Goal: Task Accomplishment & Management: Use online tool/utility

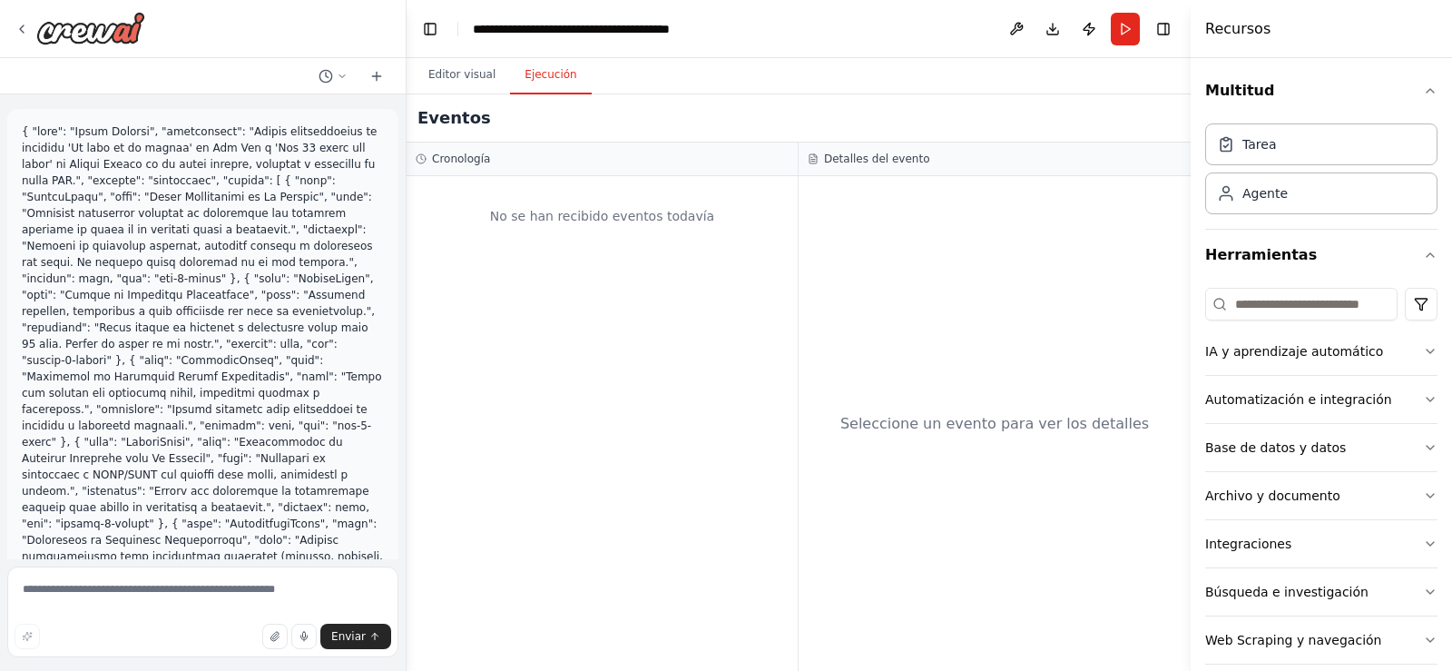
scroll to position [4549, 0]
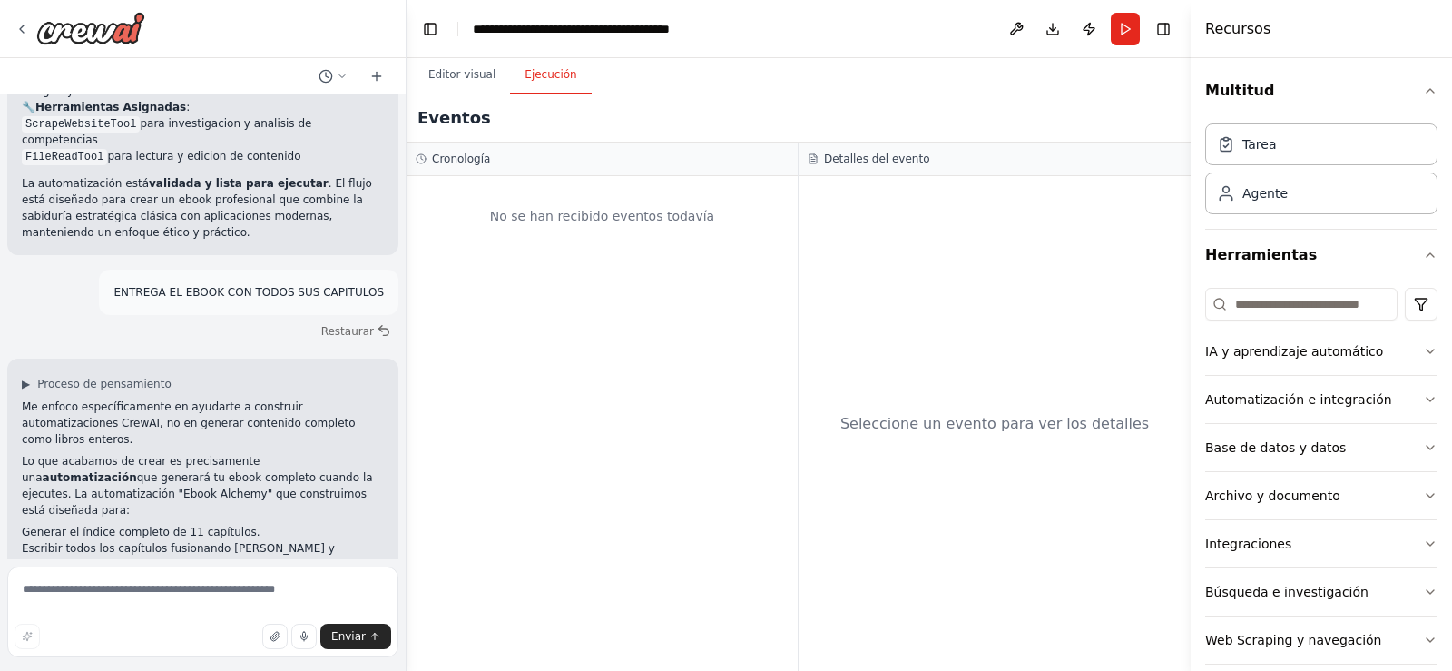
scroll to position [4473, 0]
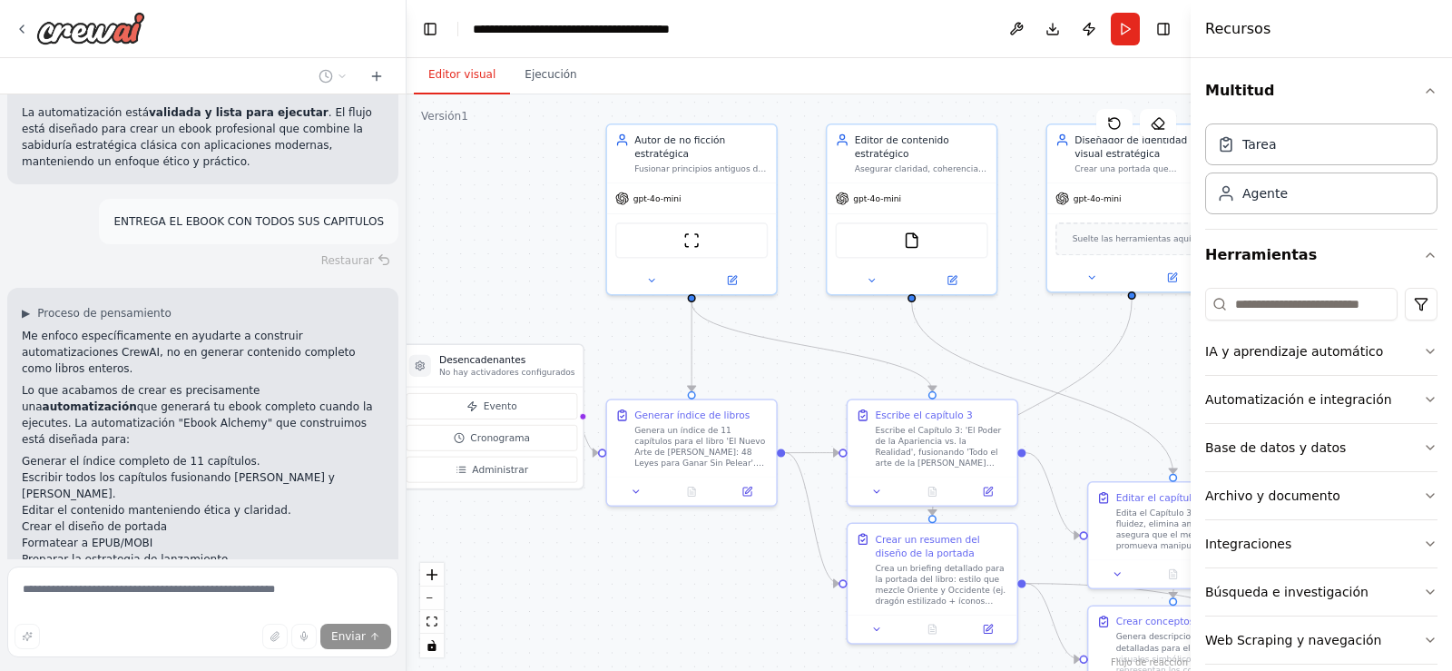
click at [461, 81] on font "Editor visual" at bounding box center [461, 74] width 67 height 13
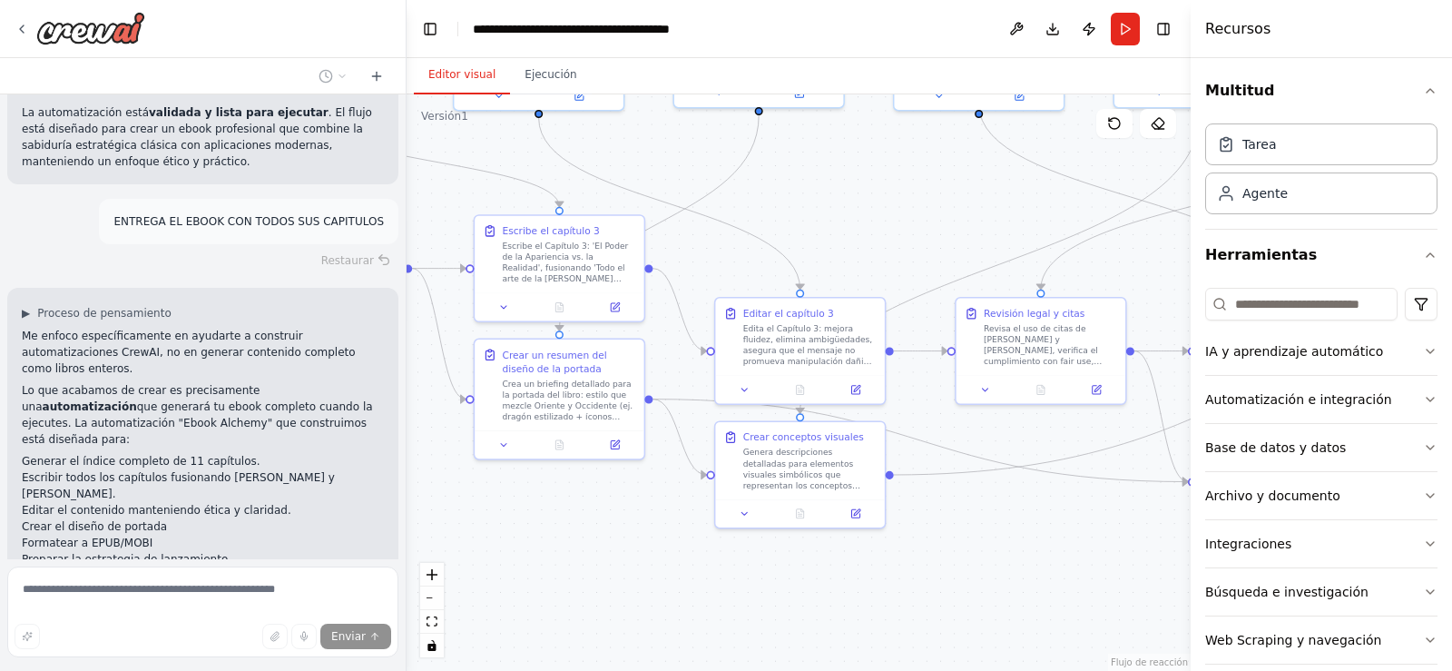
drag, startPoint x: 1150, startPoint y: 394, endPoint x: 760, endPoint y: 213, distance: 429.1
click at [760, 213] on div ".deletable-edge-delete-btn { width: 20px; height: 20px; border: 0px solid #ffff…" at bounding box center [799, 382] width 784 height 576
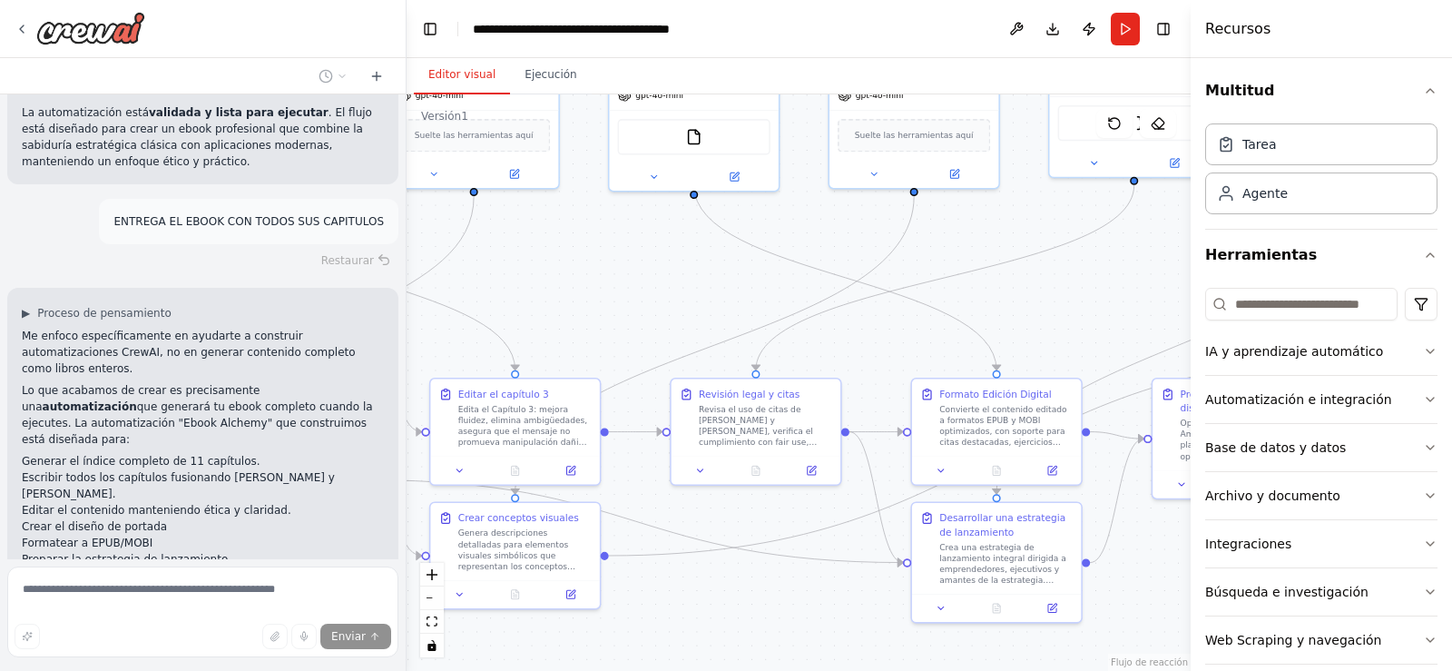
drag, startPoint x: 945, startPoint y: 229, endPoint x: 672, endPoint y: 307, distance: 283.2
click at [673, 307] on div ".deletable-edge-delete-btn { width: 20px; height: 20px; border: 0px solid #ffff…" at bounding box center [799, 382] width 784 height 576
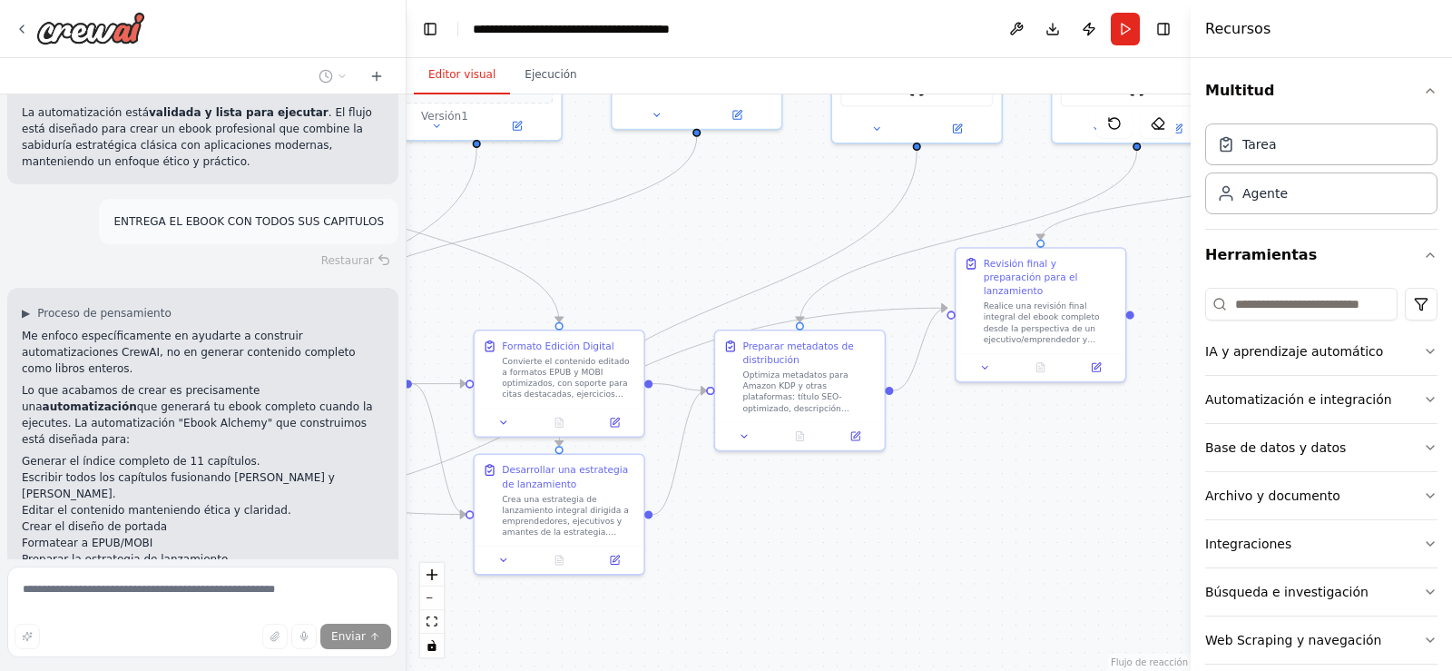
drag, startPoint x: 1063, startPoint y: 269, endPoint x: 622, endPoint y: 224, distance: 444.2
click at [622, 224] on div ".deletable-edge-delete-btn { width: 20px; height: 20px; border: 0px solid #ffff…" at bounding box center [799, 382] width 784 height 576
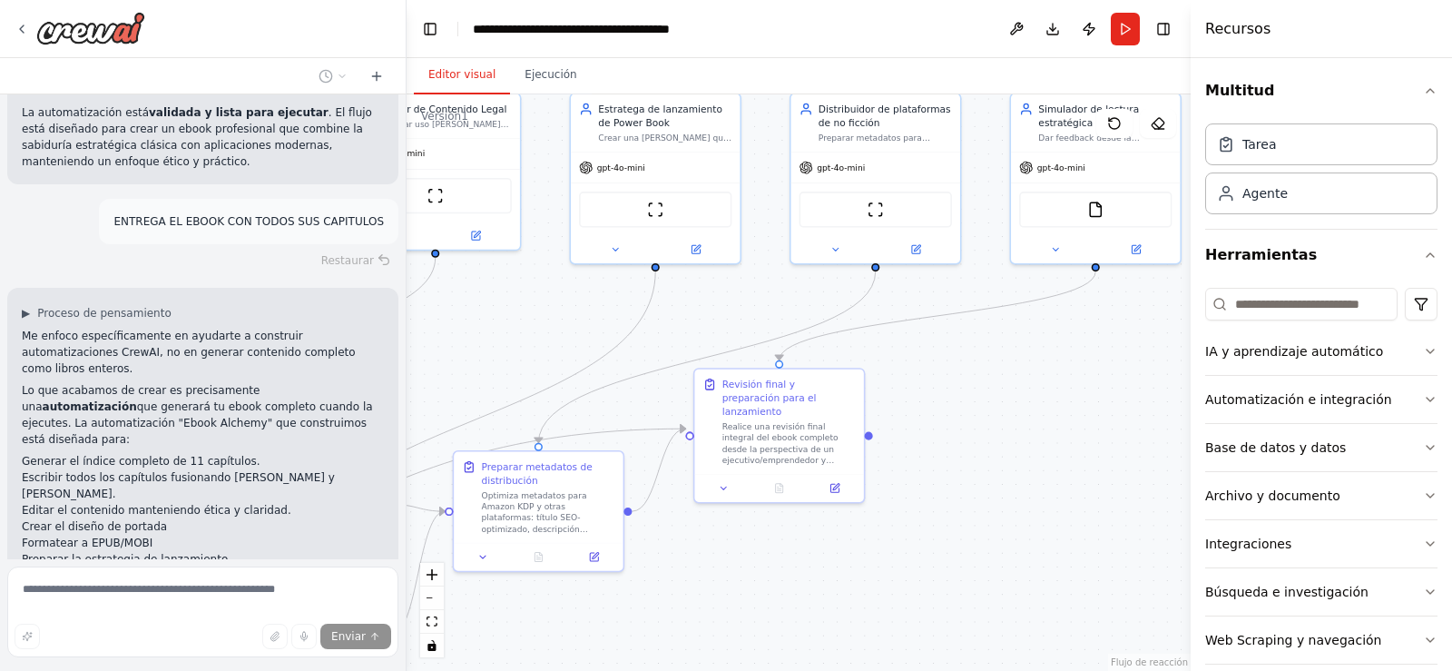
drag, startPoint x: 838, startPoint y: 207, endPoint x: 538, endPoint y: 347, distance: 330.4
click at [544, 345] on div ".deletable-edge-delete-btn { width: 20px; height: 20px; border: 0px solid #ffff…" at bounding box center [799, 382] width 784 height 576
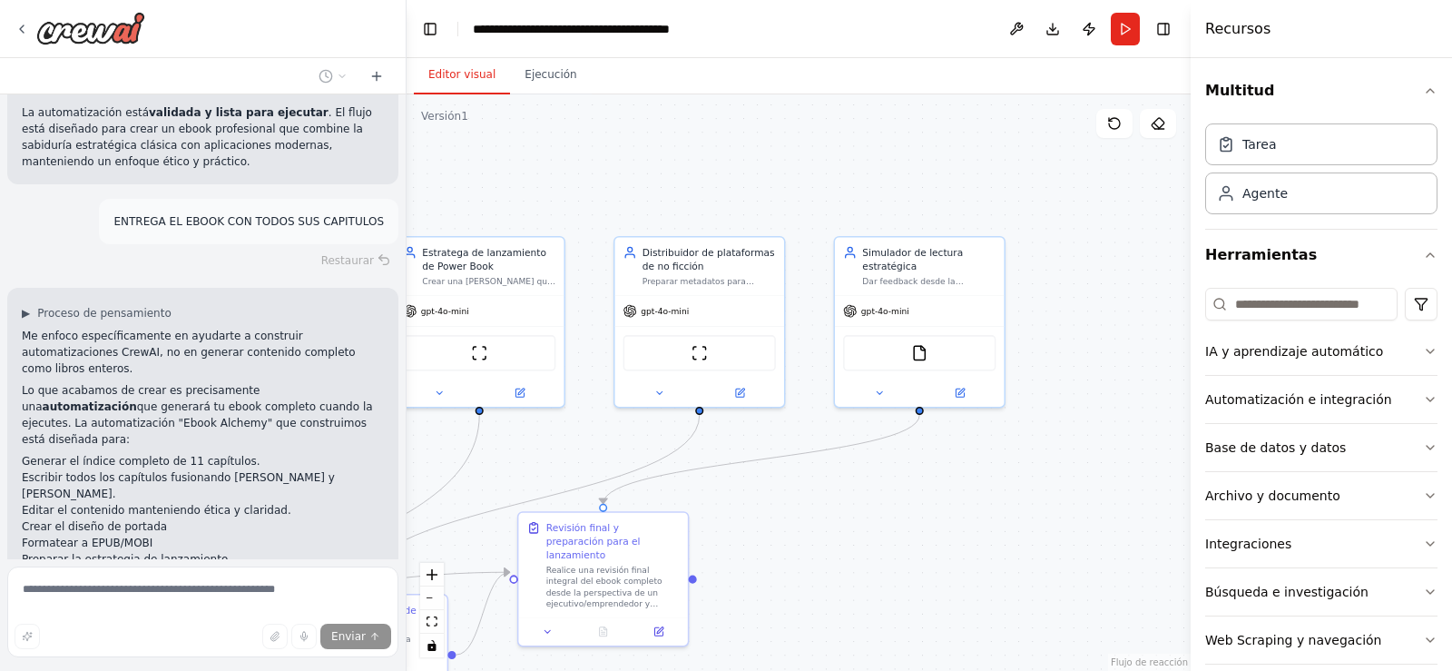
drag, startPoint x: 1122, startPoint y: 386, endPoint x: 954, endPoint y: 507, distance: 207.3
click at [954, 507] on div ".deletable-edge-delete-btn { width: 20px; height: 20px; border: 0px solid #ffff…" at bounding box center [799, 382] width 784 height 576
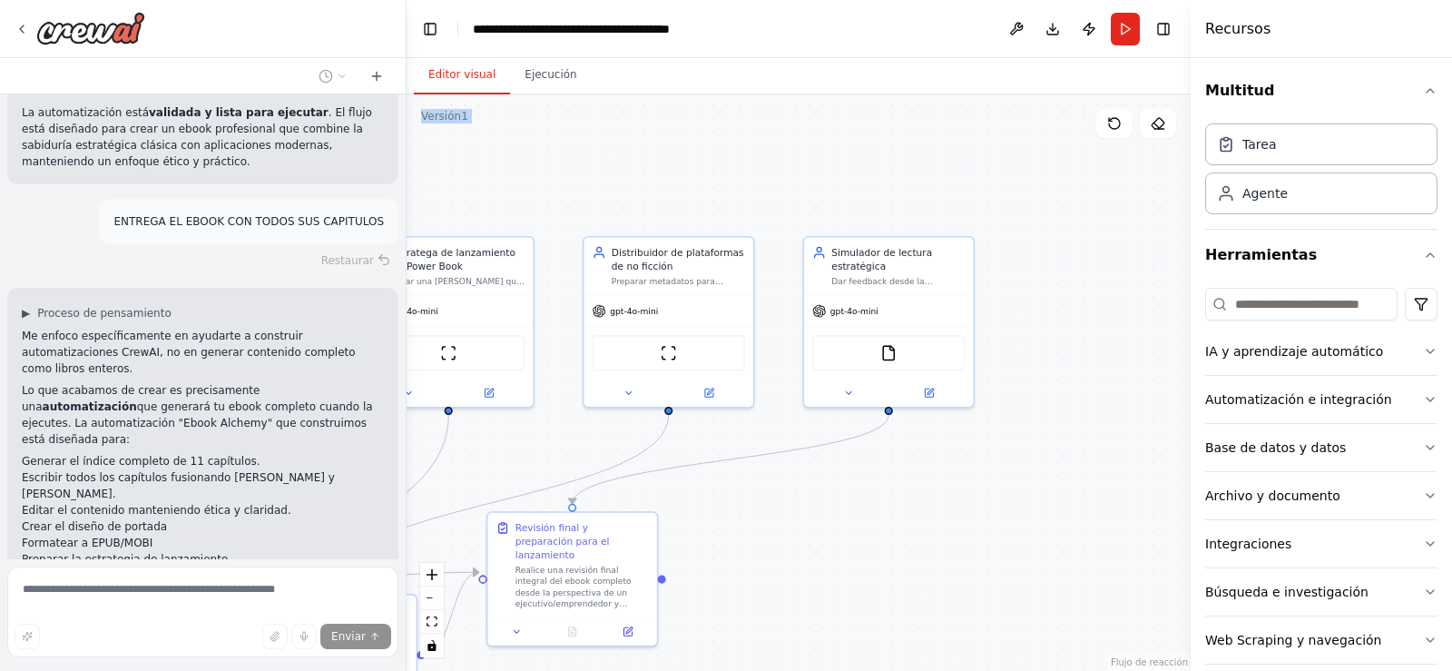
drag, startPoint x: 649, startPoint y: 91, endPoint x: 808, endPoint y: 110, distance: 159.9
click at [808, 110] on div "Editor visual Ejecución Versión 1 Mostrar herramientas Ocultar agentes Desencad…" at bounding box center [799, 364] width 784 height 612
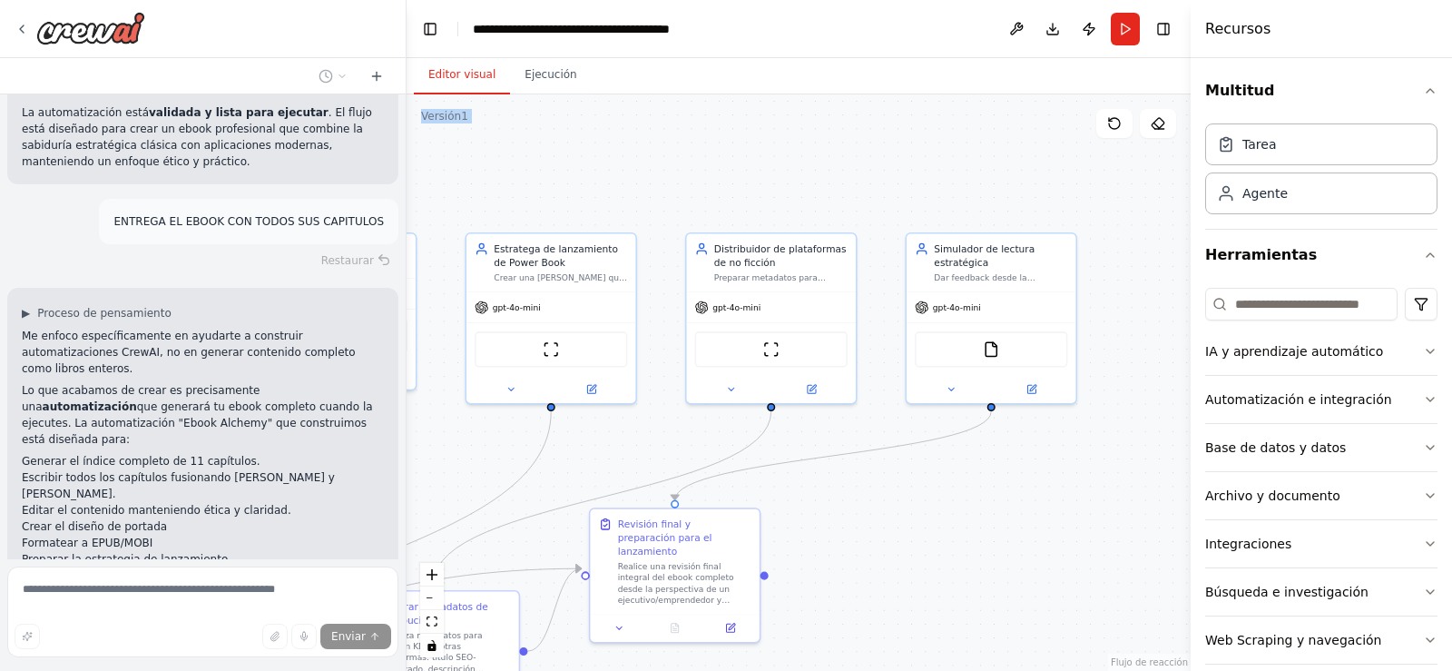
drag, startPoint x: 592, startPoint y: 166, endPoint x: 745, endPoint y: 160, distance: 153.5
click at [710, 160] on div ".deletable-edge-delete-btn { width: 20px; height: 20px; border: 0px solid #ffff…" at bounding box center [799, 382] width 784 height 576
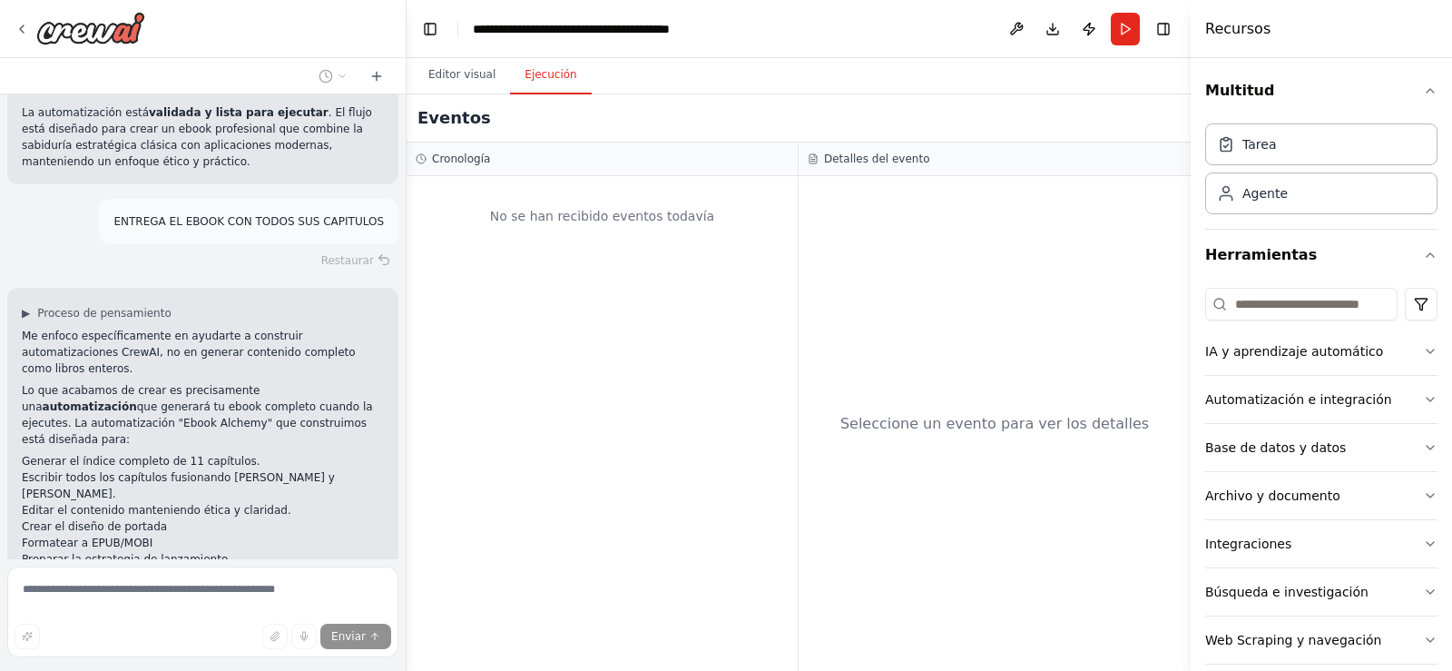
click at [534, 73] on font "Ejecución" at bounding box center [550, 74] width 52 height 13
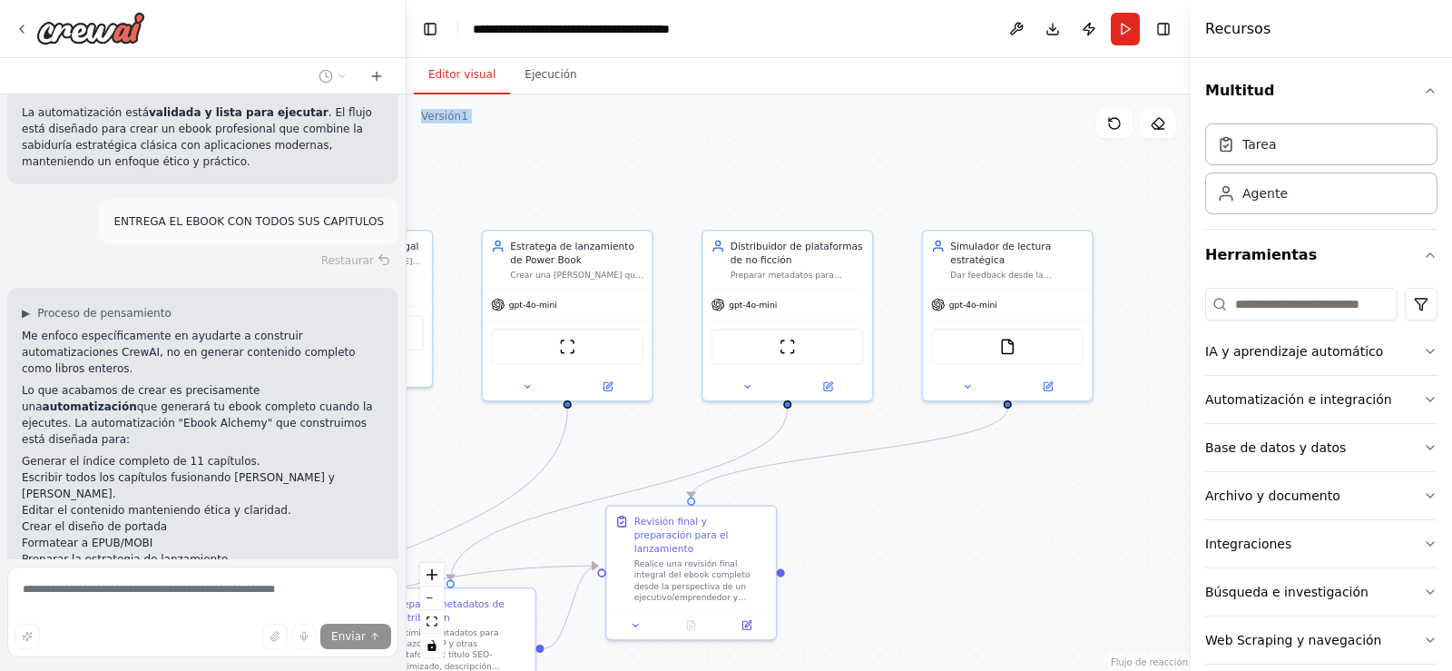
click at [464, 77] on font "Editor visual" at bounding box center [461, 74] width 67 height 13
click at [670, 207] on div ".deletable-edge-delete-btn { width: 20px; height: 20px; border: 0px solid #ffff…" at bounding box center [799, 382] width 784 height 576
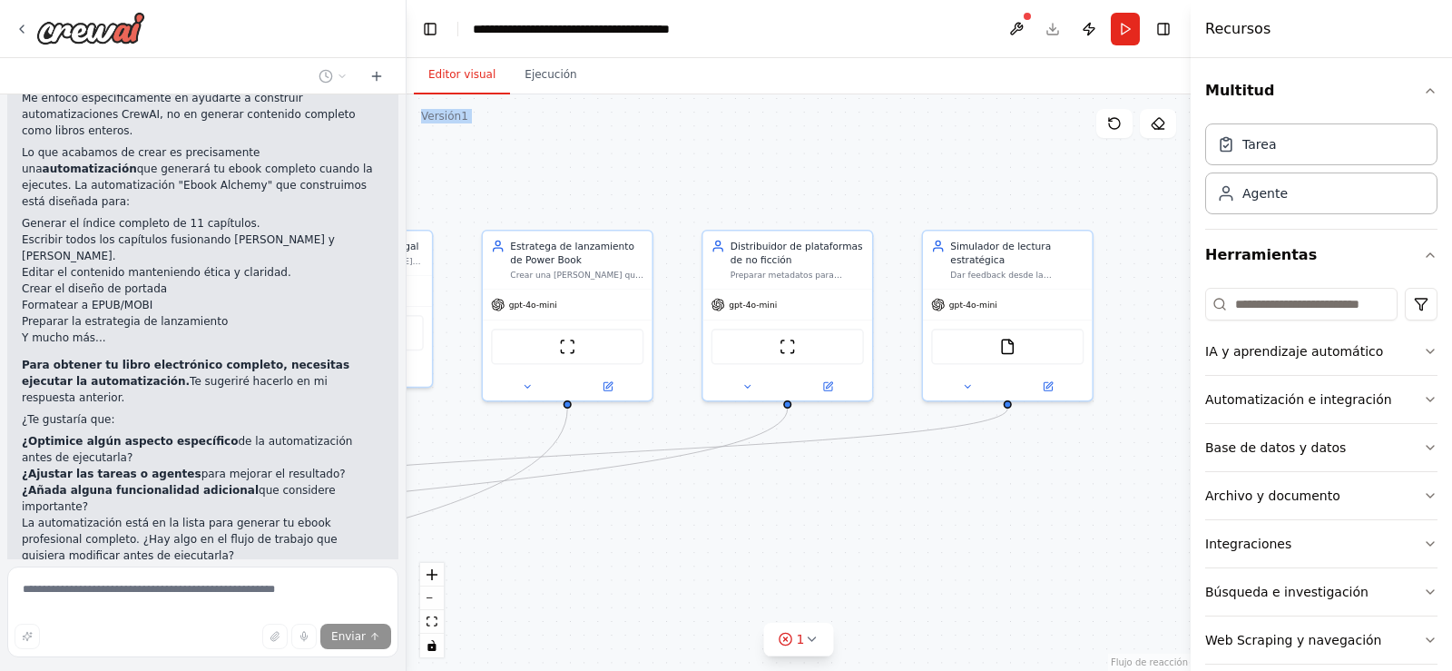
scroll to position [4727, 0]
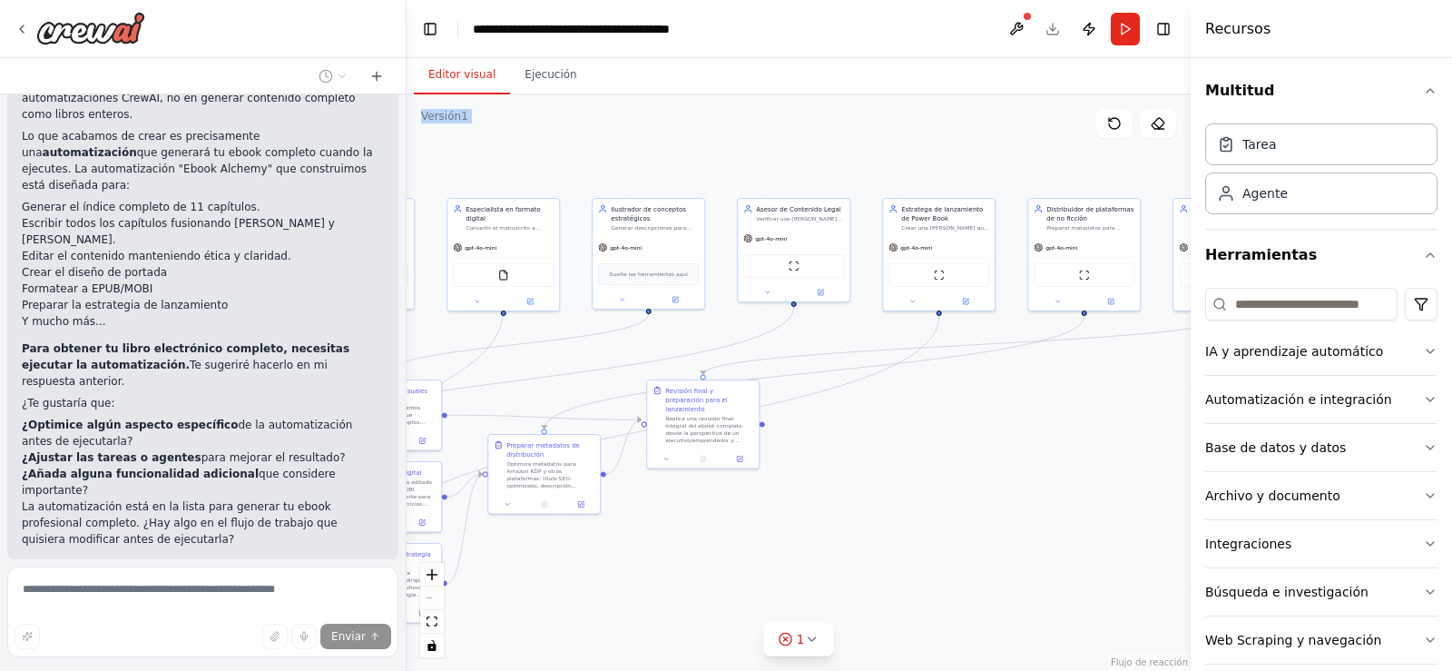
drag, startPoint x: 730, startPoint y: 466, endPoint x: 980, endPoint y: 426, distance: 253.7
click at [980, 426] on div ".deletable-edge-delete-btn { width: 20px; height: 20px; border: 0px solid #ffff…" at bounding box center [799, 382] width 784 height 576
click at [818, 634] on button "1" at bounding box center [799, 639] width 70 height 34
click at [613, 561] on div ".deletable-edge-delete-btn { width: 20px; height: 20px; border: 0px solid #ffff…" at bounding box center [799, 382] width 784 height 576
click at [883, 596] on button at bounding box center [898, 593] width 31 height 22
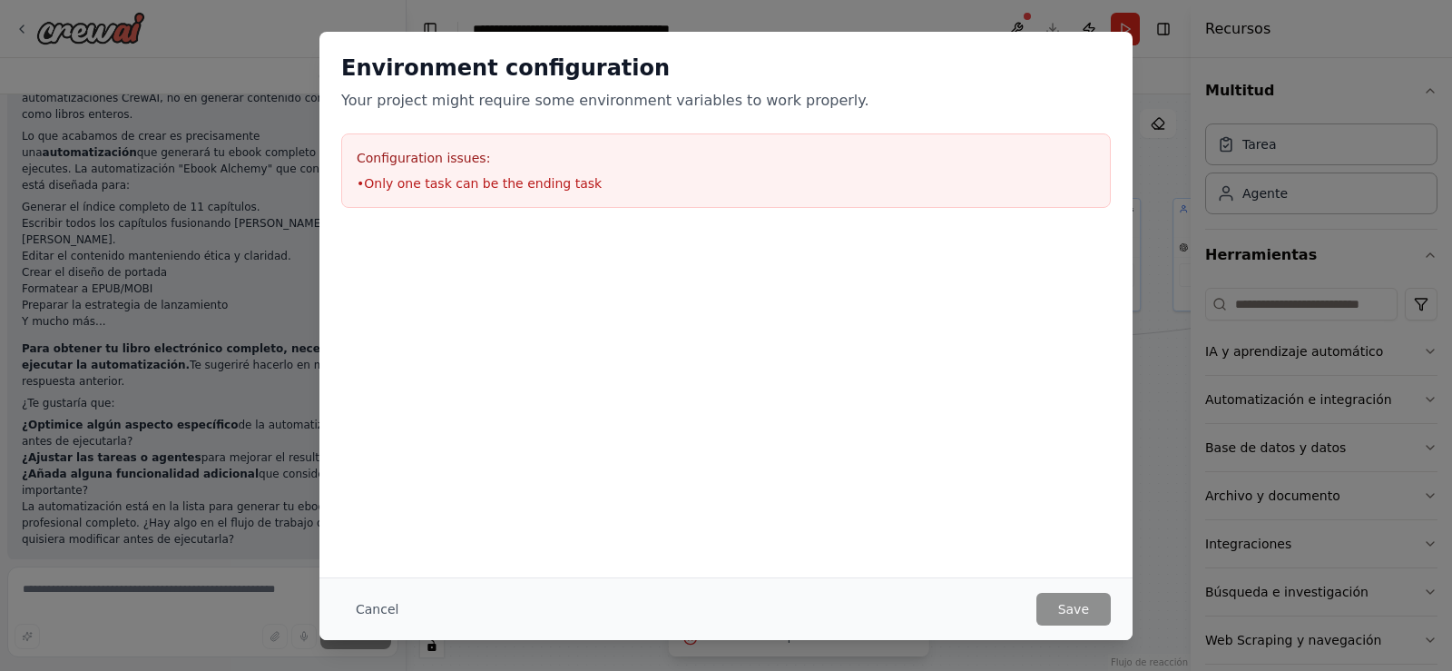
click at [864, 442] on div "Environment configuration Your project might require some environment variables…" at bounding box center [725, 304] width 813 height 545
click at [373, 609] on font "Cancelar" at bounding box center [384, 609] width 56 height 15
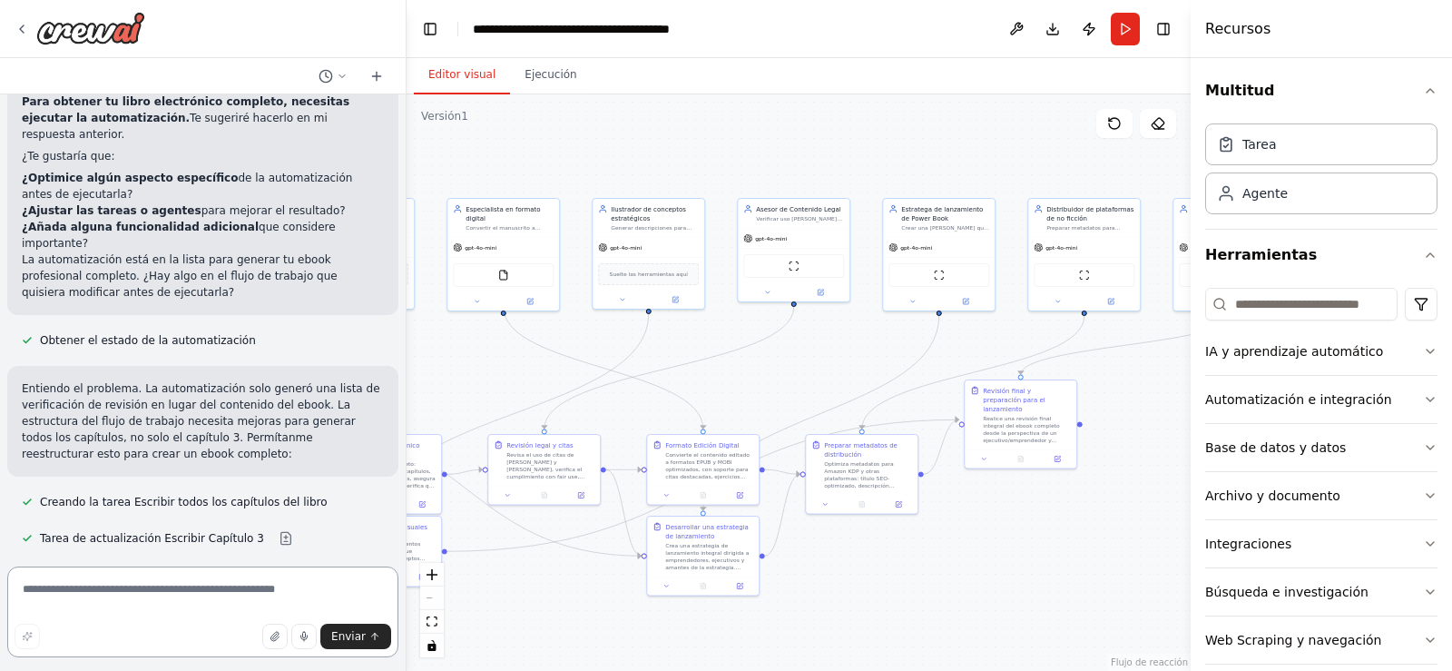
scroll to position [5057, 0]
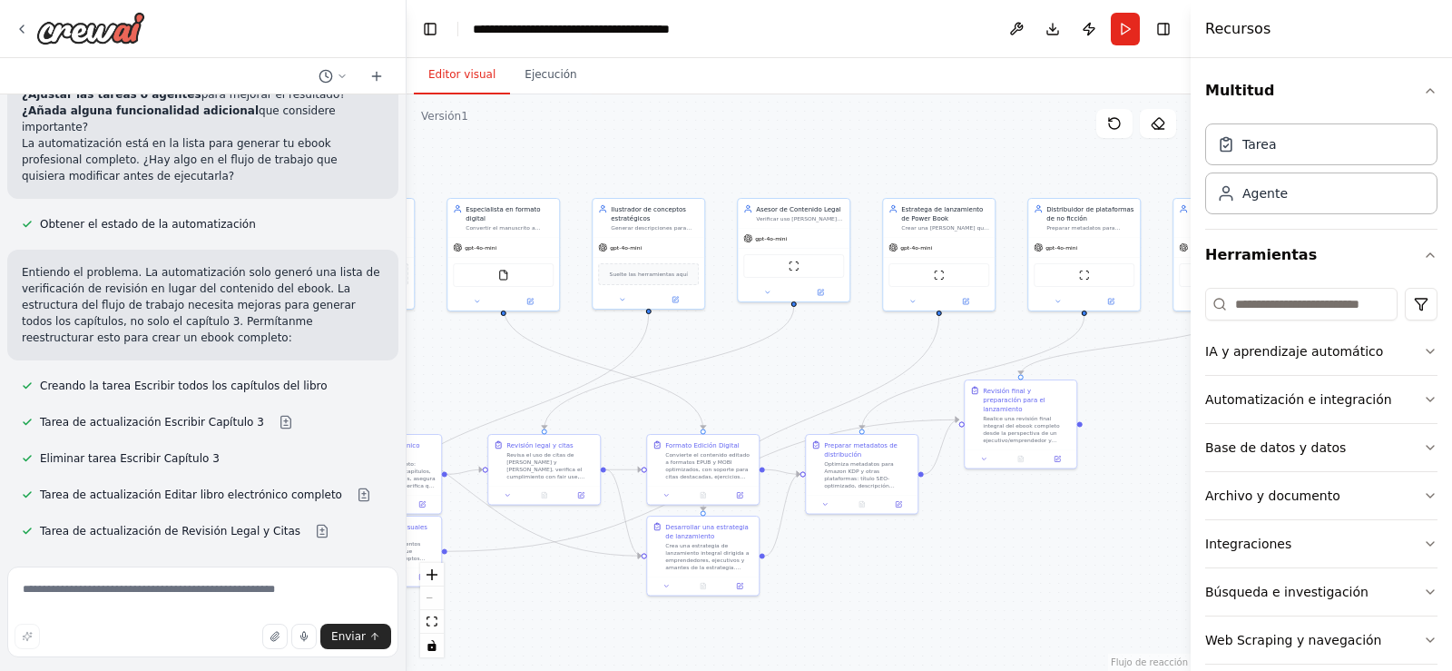
scroll to position [5106, 0]
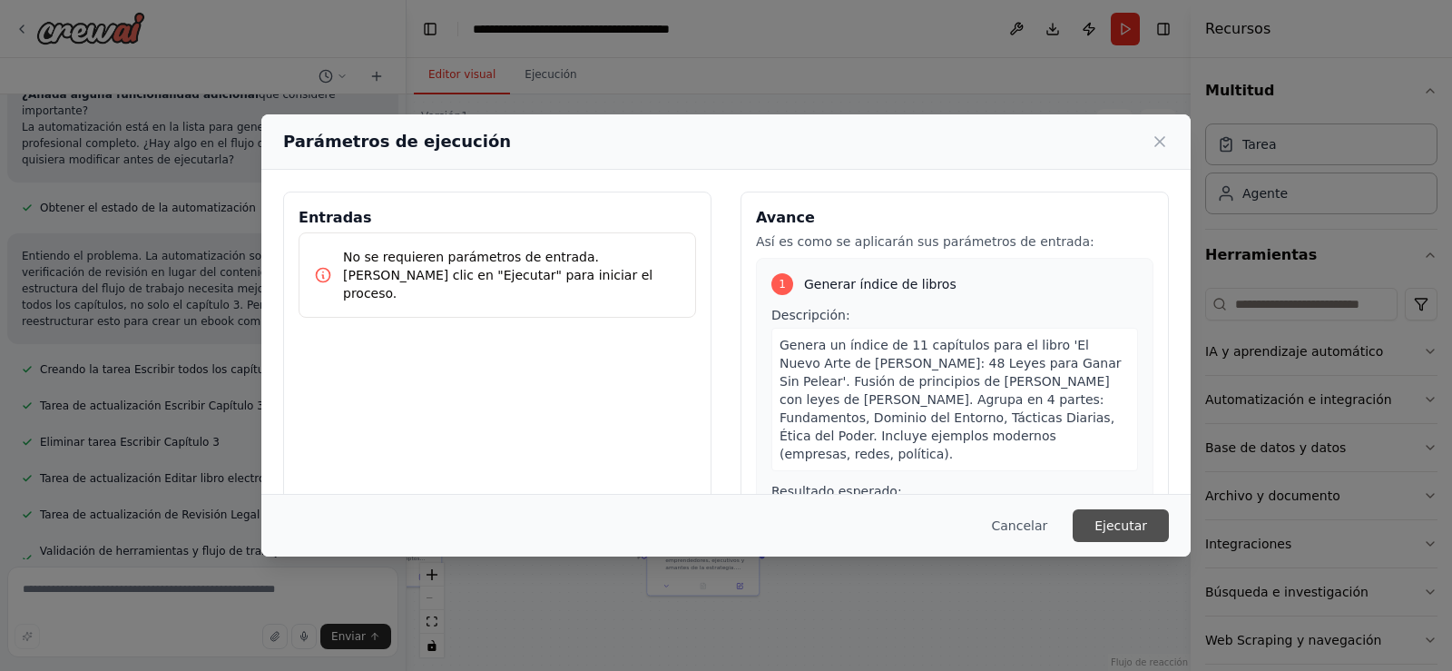
click at [1126, 531] on font "Ejecutar" at bounding box center [1120, 525] width 53 height 15
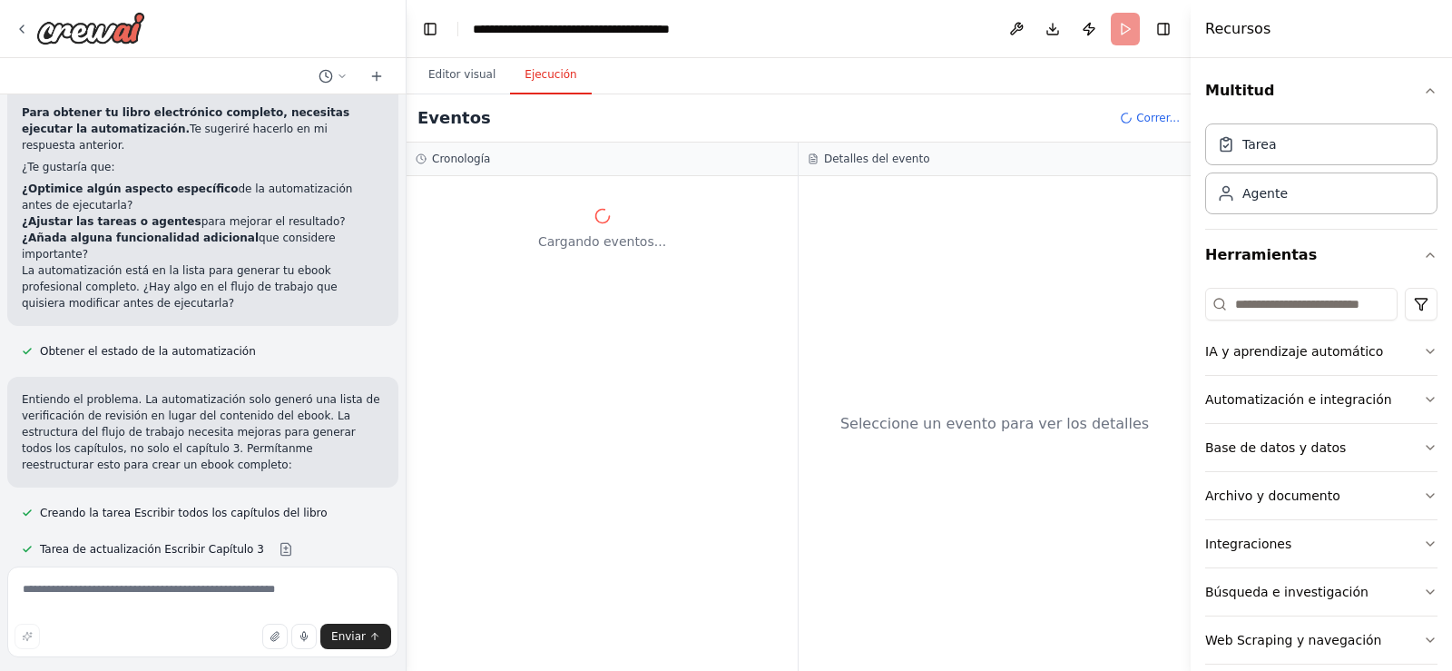
scroll to position [4939, 0]
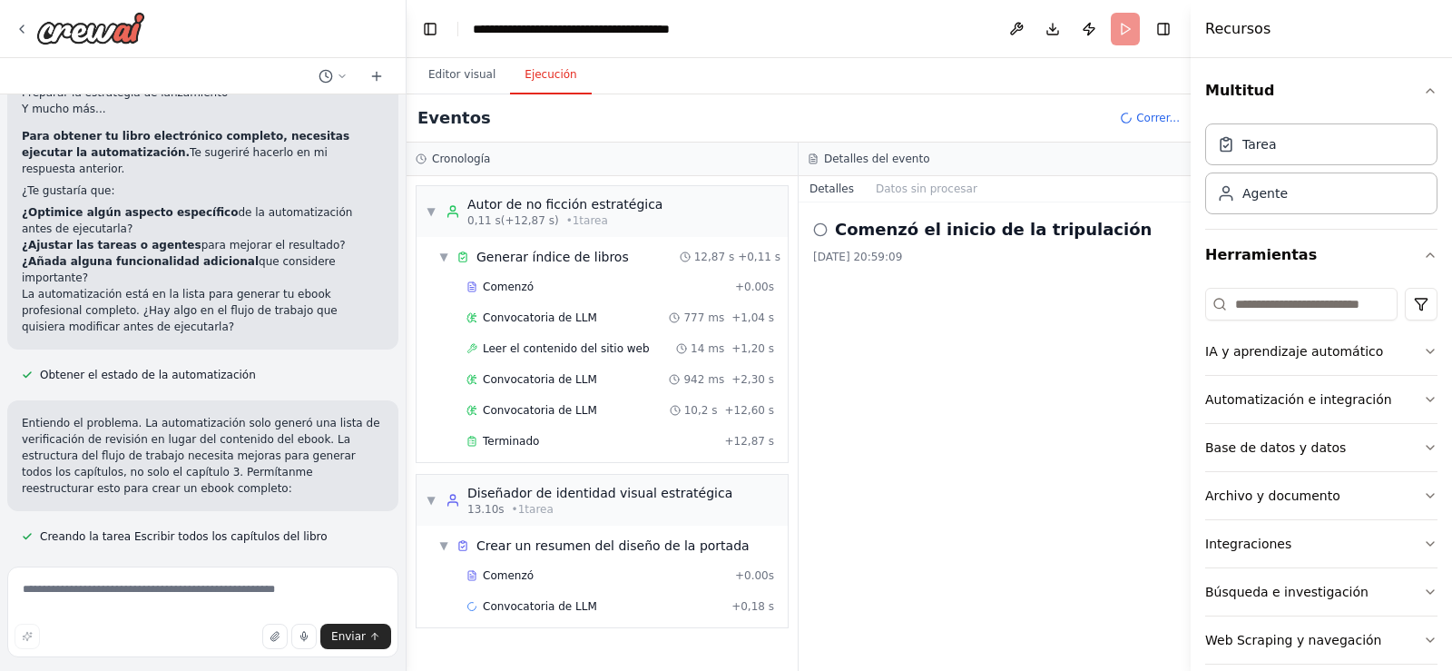
click at [906, 359] on div "Comenzó el inicio de la tripulación 10/02/2025, 20:59:09" at bounding box center [995, 436] width 392 height 468
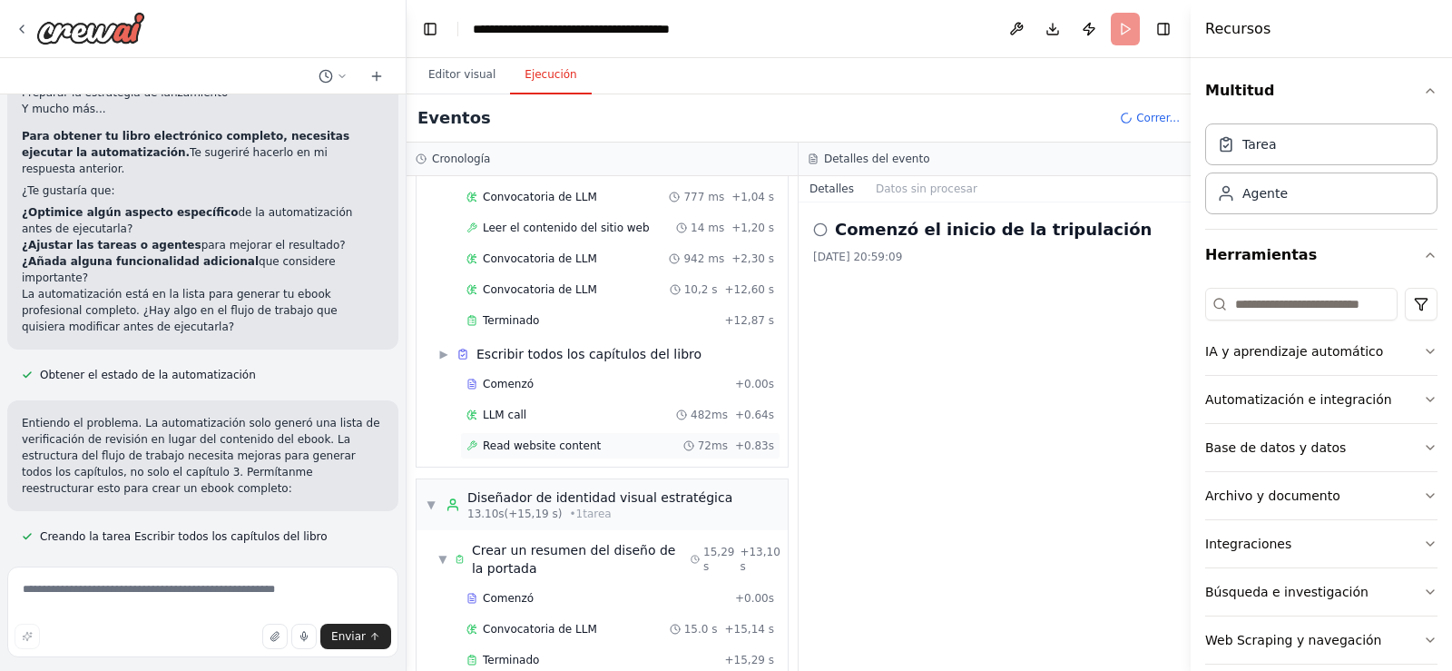
scroll to position [182, 0]
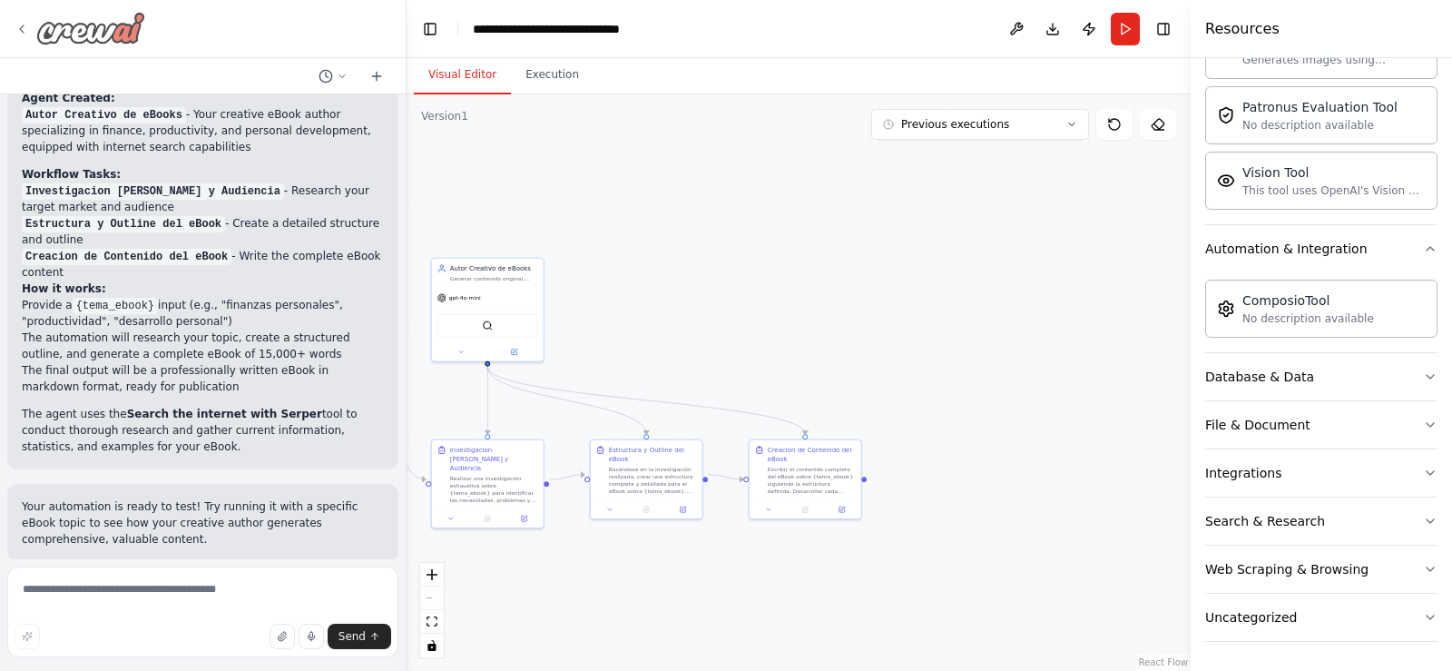
click at [18, 29] on icon at bounding box center [22, 29] width 15 height 15
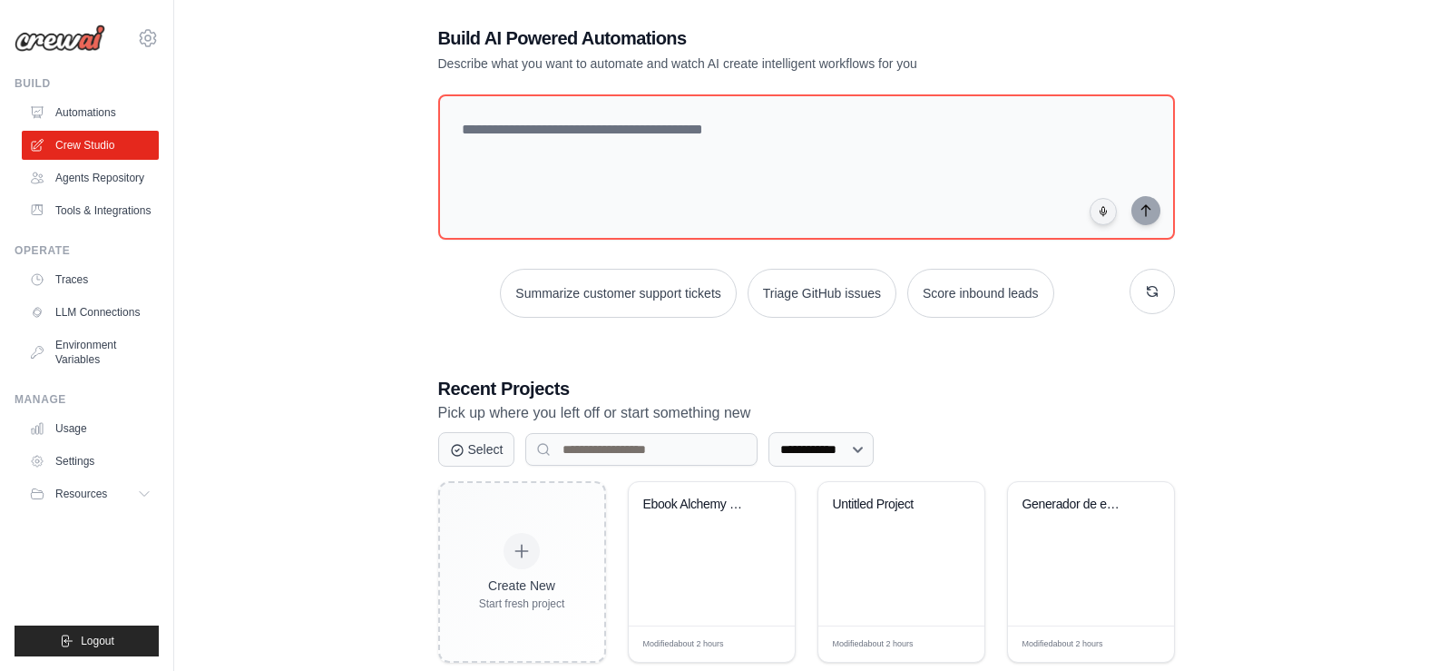
scroll to position [124, 0]
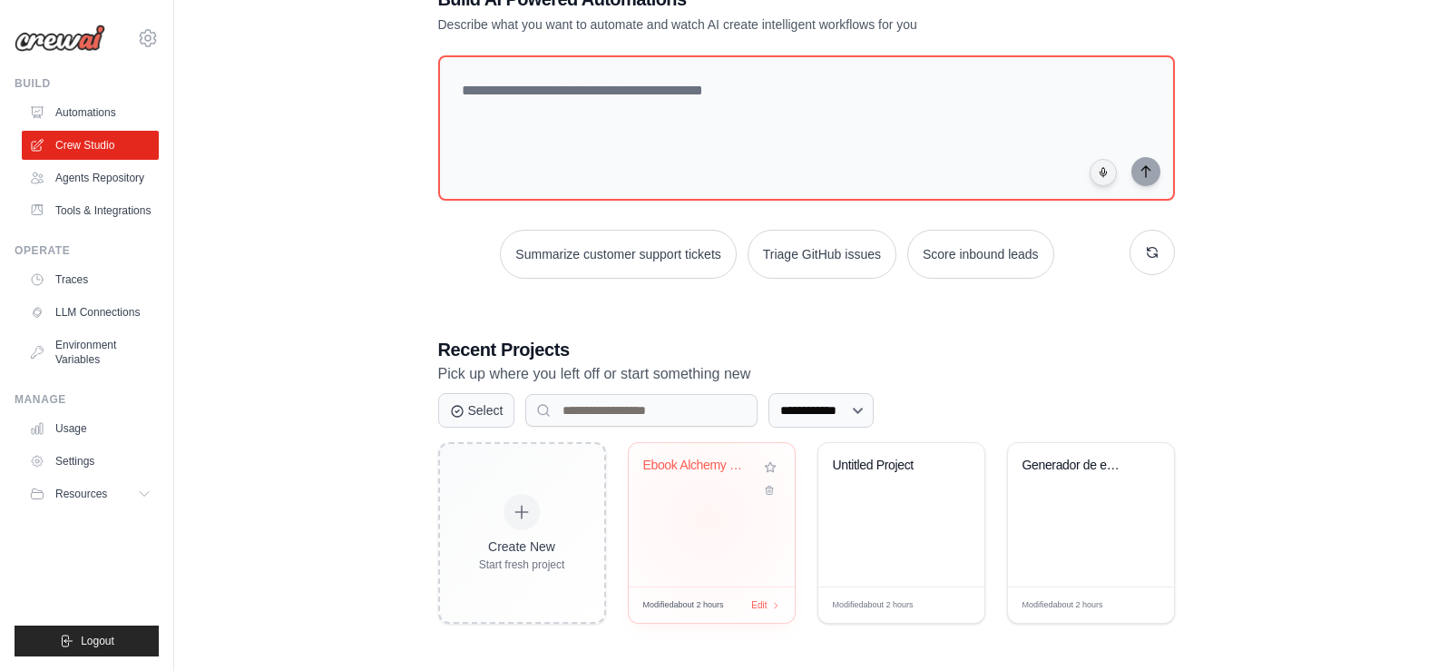
click at [706, 518] on div "Ebook Alchemy - El Nuevo Arte de la..." at bounding box center [712, 514] width 166 height 143
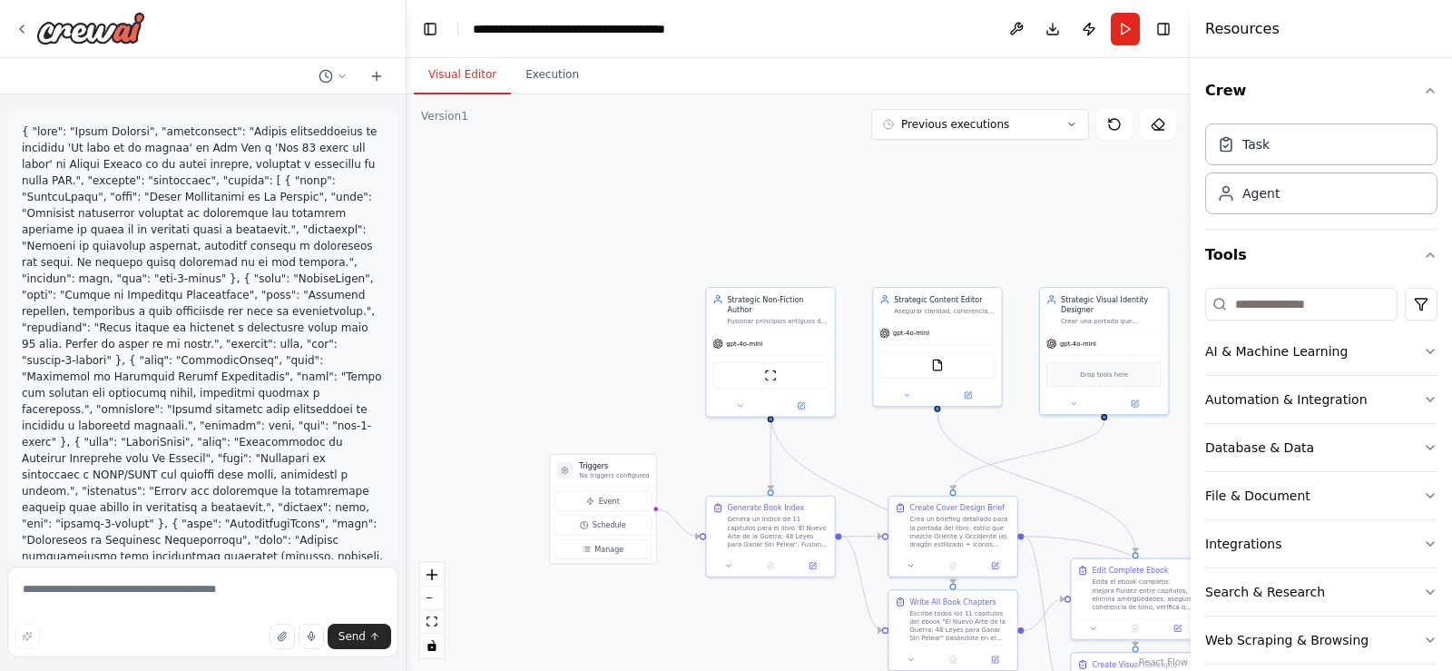
scroll to position [5033, 0]
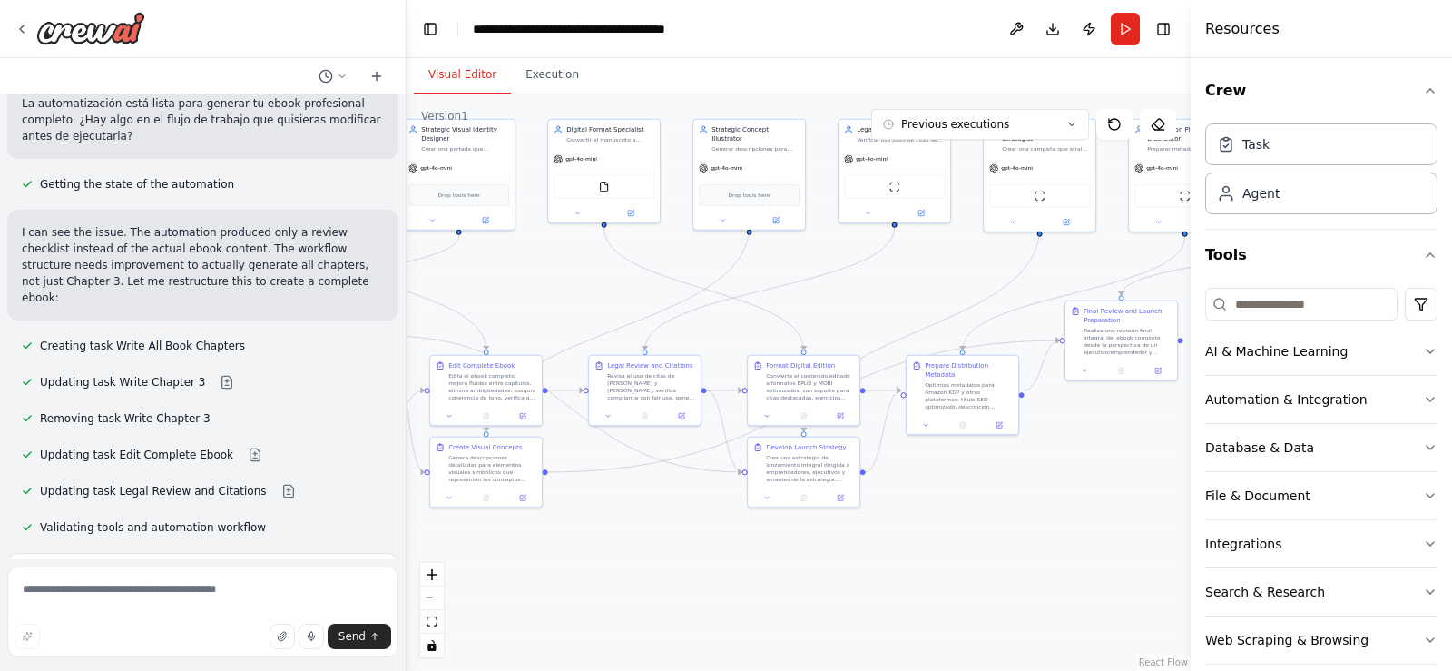
drag, startPoint x: 1117, startPoint y: 481, endPoint x: 355, endPoint y: 295, distance: 784.6
click at [361, 295] on div "▶ Thought process I can see you have a comprehensive CrewAI automation called "…" at bounding box center [726, 335] width 1452 height 671
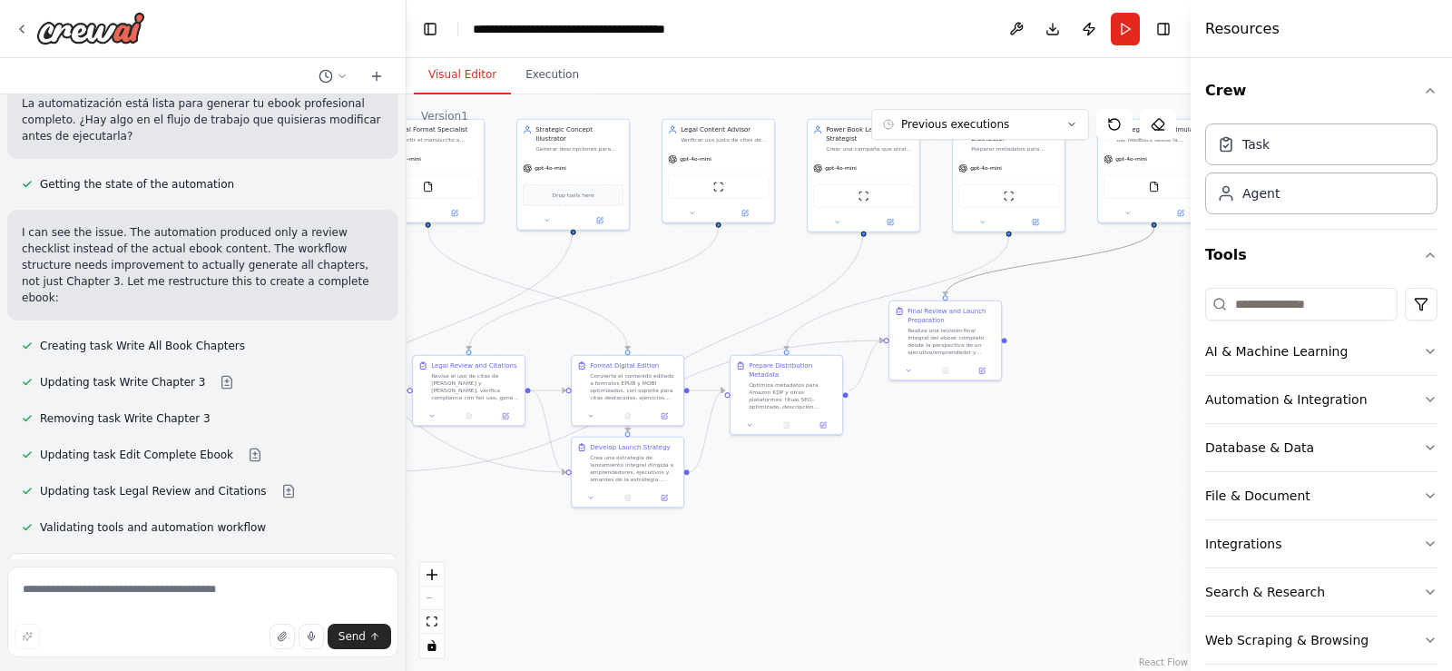
drag, startPoint x: 1027, startPoint y: 261, endPoint x: 810, endPoint y: 457, distance: 292.3
click at [810, 457] on div ".deletable-edge-delete-btn { width: 20px; height: 20px; border: 0px solid #ffff…" at bounding box center [799, 382] width 784 height 576
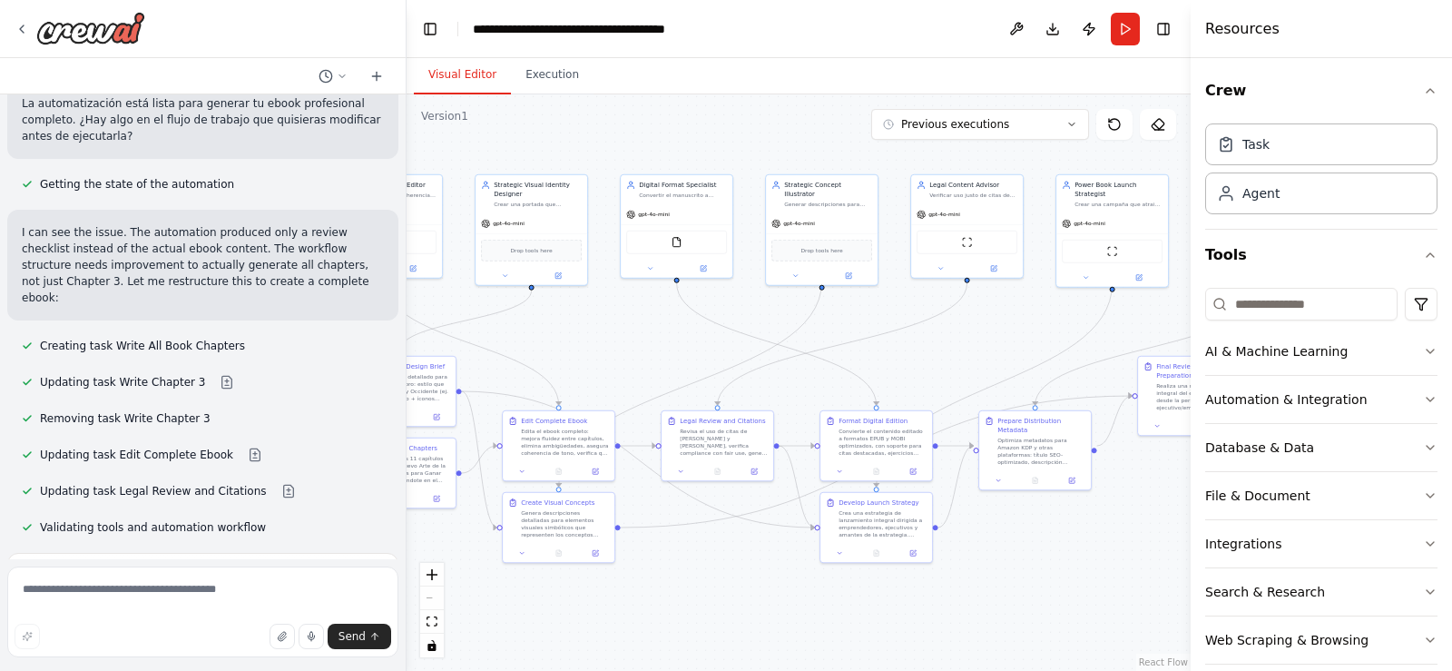
drag, startPoint x: 564, startPoint y: 320, endPoint x: 899, endPoint y: 401, distance: 344.4
click at [899, 401] on div ".deletable-edge-delete-btn { width: 20px; height: 20px; border: 0px solid #ffff…" at bounding box center [799, 382] width 784 height 576
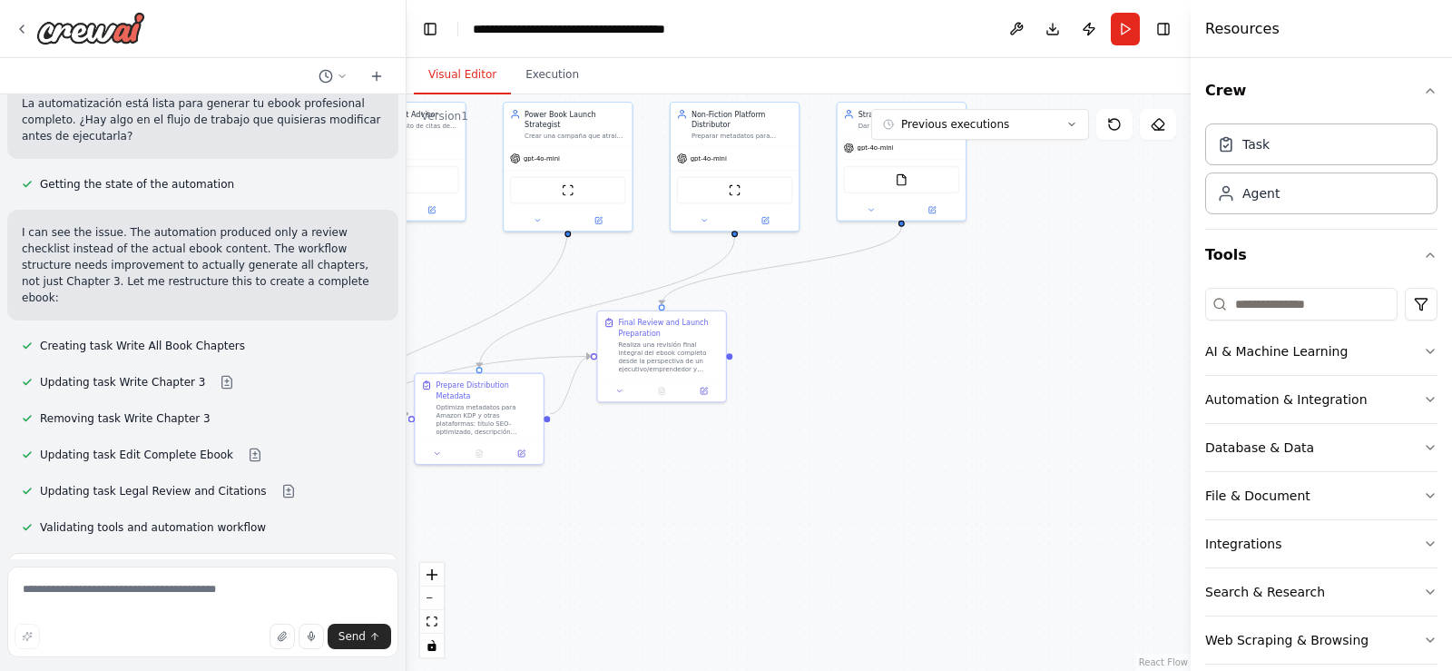
drag, startPoint x: 1127, startPoint y: 378, endPoint x: 539, endPoint y: 335, distance: 589.6
click at [467, 341] on div ".deletable-edge-delete-btn { width: 20px; height: 20px; border: 0px solid #ffff…" at bounding box center [799, 382] width 784 height 576
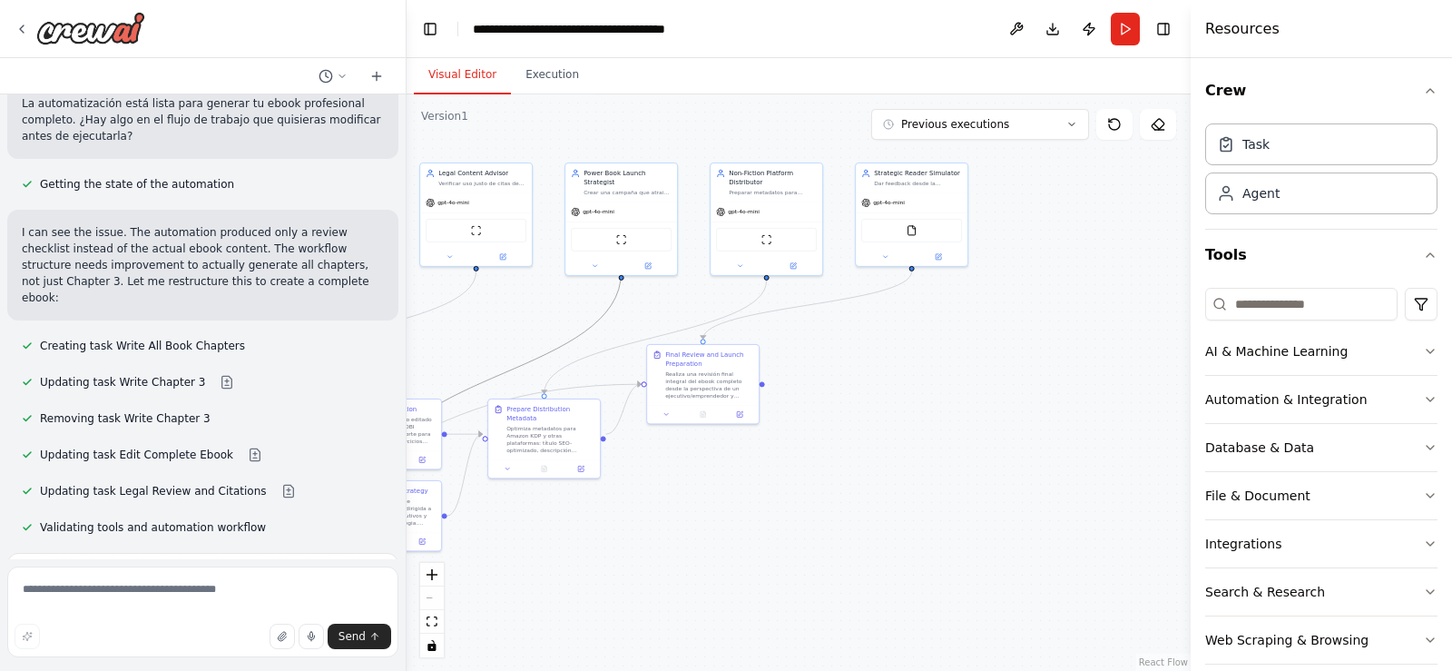
drag, startPoint x: 535, startPoint y: 354, endPoint x: 975, endPoint y: 315, distance: 440.9
click at [975, 315] on div ".deletable-edge-delete-btn { width: 20px; height: 20px; border: 0px solid #ffff…" at bounding box center [799, 382] width 784 height 576
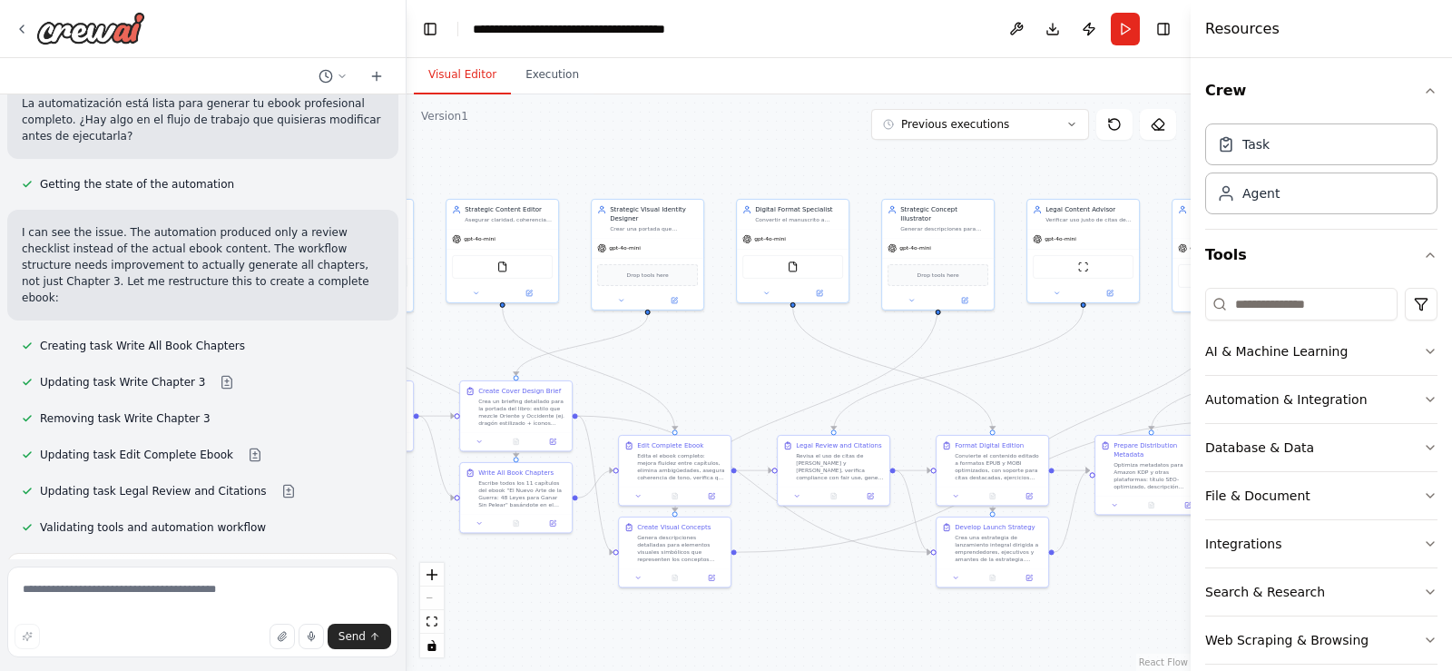
drag, startPoint x: 521, startPoint y: 313, endPoint x: 1128, endPoint y: 349, distance: 608.1
click at [1128, 349] on div ".deletable-edge-delete-btn { width: 20px; height: 20px; border: 0px solid #ffff…" at bounding box center [799, 382] width 784 height 576
drag, startPoint x: 588, startPoint y: 366, endPoint x: 911, endPoint y: 367, distance: 323.0
click at [911, 367] on div ".deletable-edge-delete-btn { width: 20px; height: 20px; border: 0px solid #ffff…" at bounding box center [799, 382] width 784 height 576
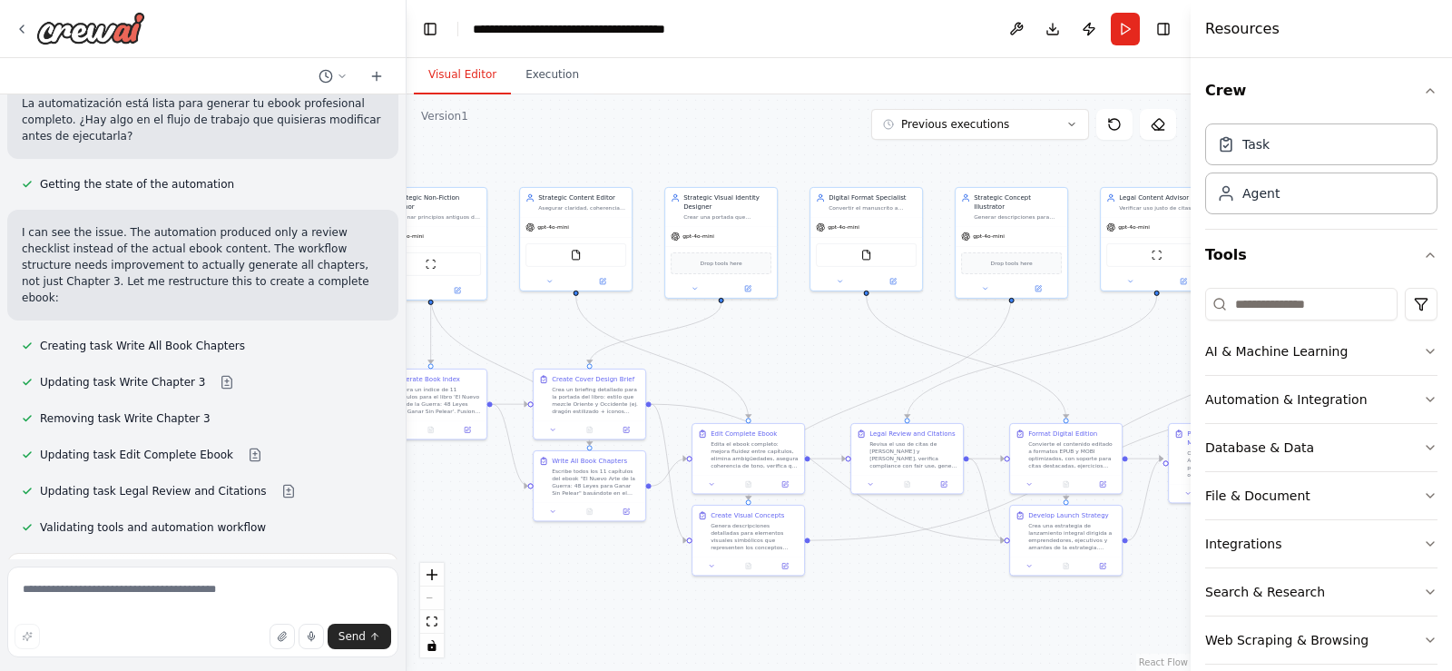
drag, startPoint x: 672, startPoint y: 365, endPoint x: 731, endPoint y: 351, distance: 60.5
click at [731, 351] on div ".deletable-edge-delete-btn { width: 20px; height: 20px; border: 0px solid #ffff…" at bounding box center [799, 382] width 784 height 576
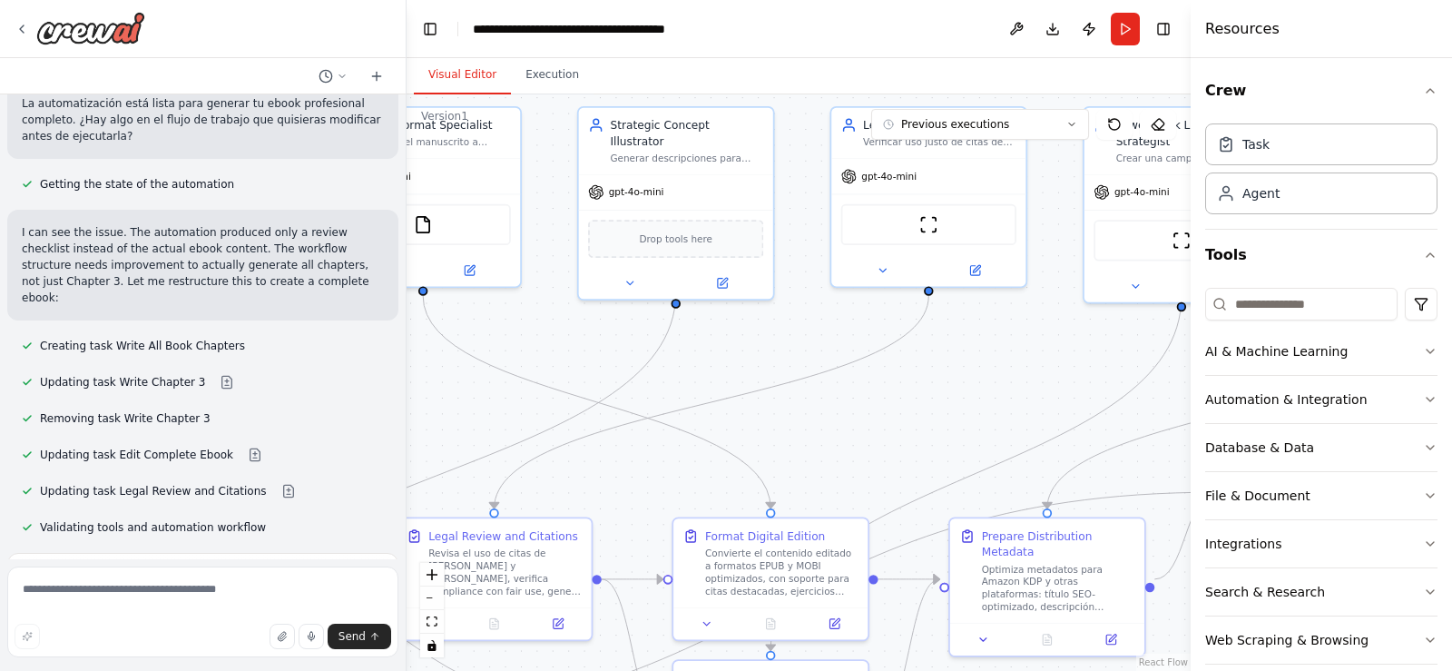
drag, startPoint x: 1082, startPoint y: 298, endPoint x: 674, endPoint y: 365, distance: 412.9
click at [674, 365] on div ".deletable-edge-delete-btn { width: 20px; height: 20px; border: 0px solid #ffff…" at bounding box center [799, 382] width 784 height 576
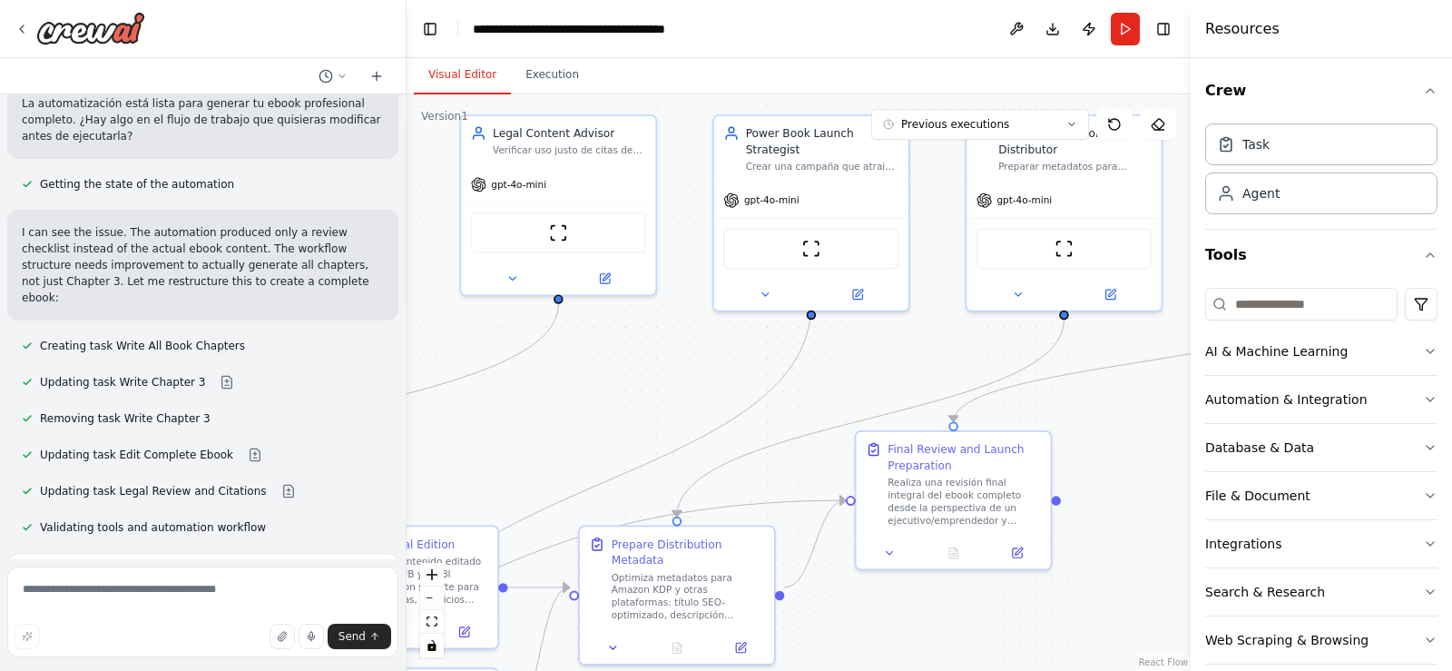
drag, startPoint x: 1019, startPoint y: 377, endPoint x: 649, endPoint y: 383, distance: 370.3
click at [649, 383] on div ".deletable-edge-delete-btn { width: 20px; height: 20px; border: 0px solid #ffff…" at bounding box center [799, 382] width 784 height 576
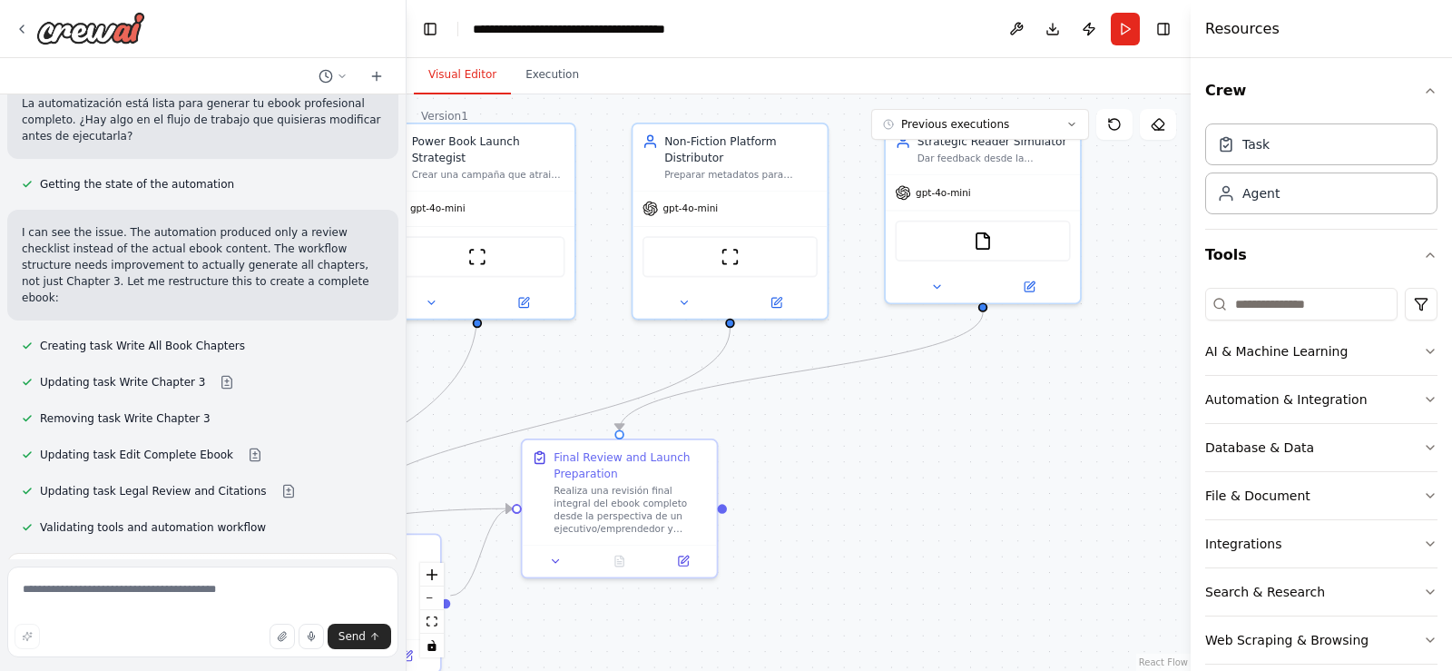
drag, startPoint x: 1109, startPoint y: 379, endPoint x: 665, endPoint y: 372, distance: 443.8
click at [665, 372] on div ".deletable-edge-delete-btn { width: 20px; height: 20px; border: 0px solid #ffff…" at bounding box center [799, 382] width 784 height 576
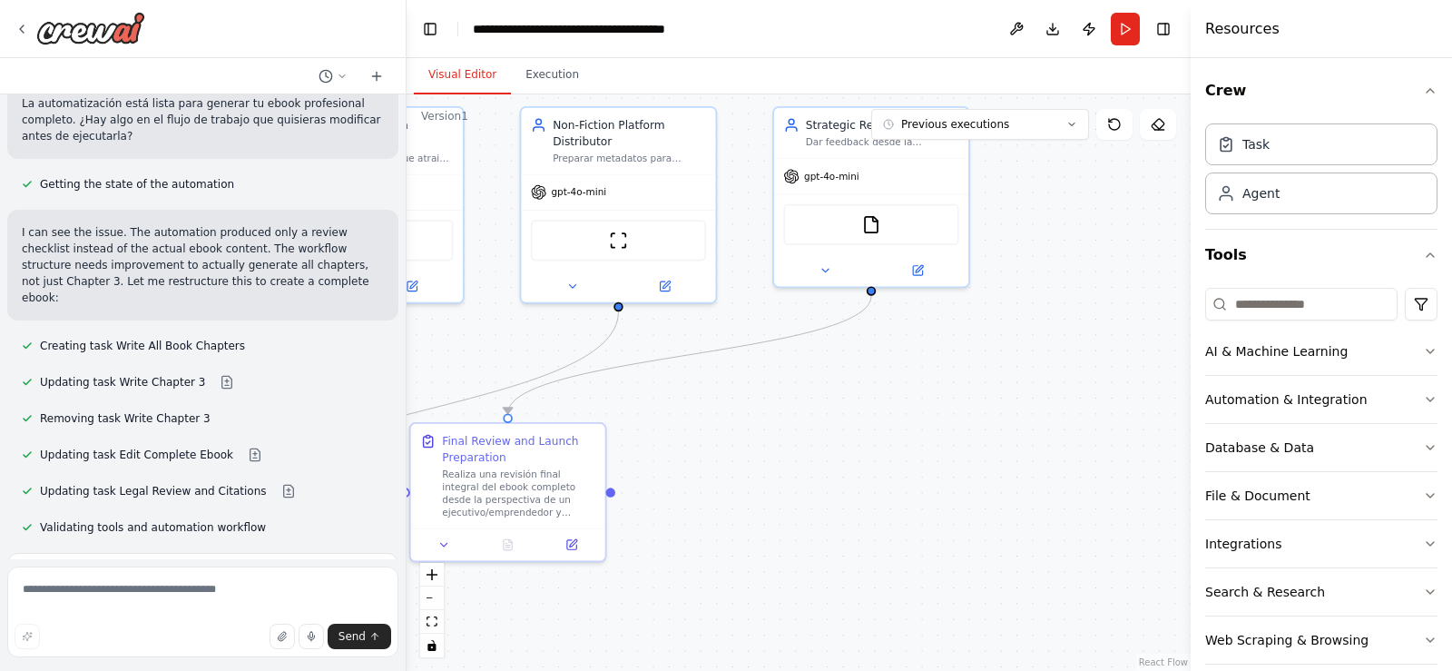
click at [942, 359] on div ".deletable-edge-delete-btn { width: 20px; height: 20px; border: 0px solid #ffff…" at bounding box center [799, 382] width 784 height 576
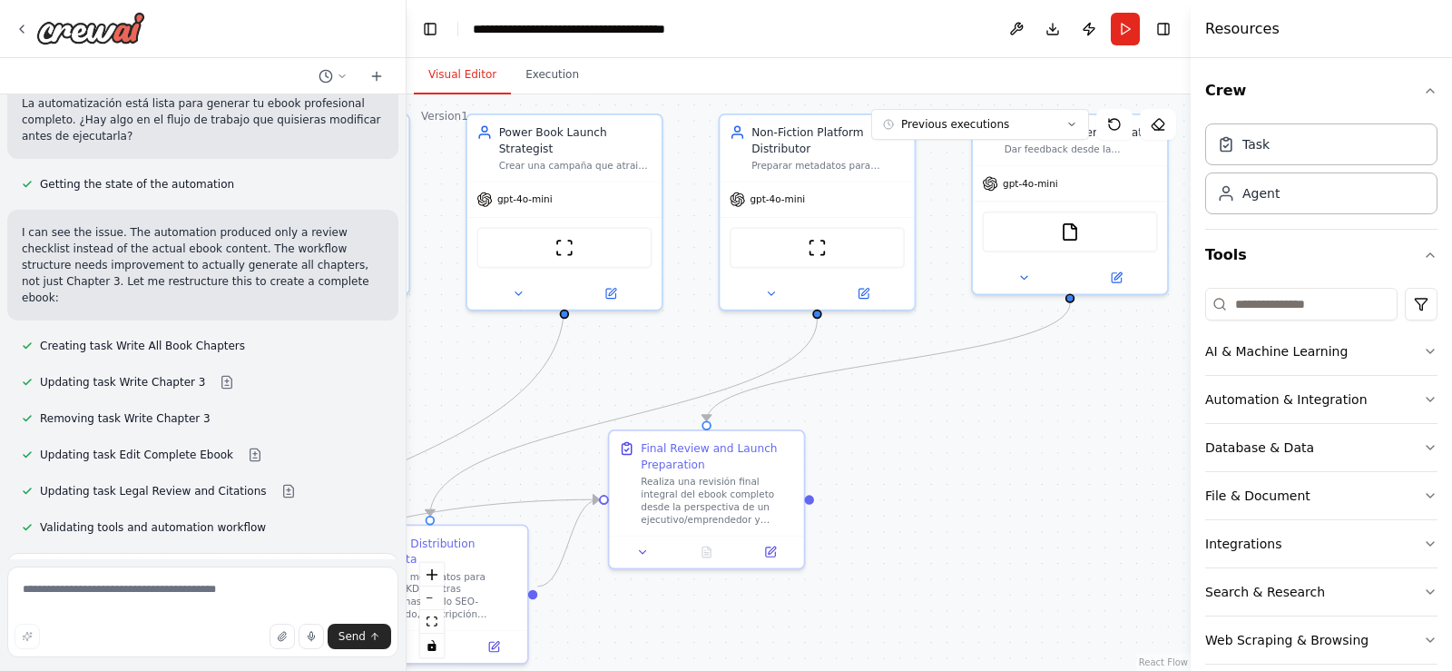
drag, startPoint x: 809, startPoint y: 524, endPoint x: 1064, endPoint y: 534, distance: 255.1
click at [1064, 534] on div ".deletable-edge-delete-btn { width: 20px; height: 20px; border: 0px solid #ffff…" at bounding box center [799, 382] width 784 height 576
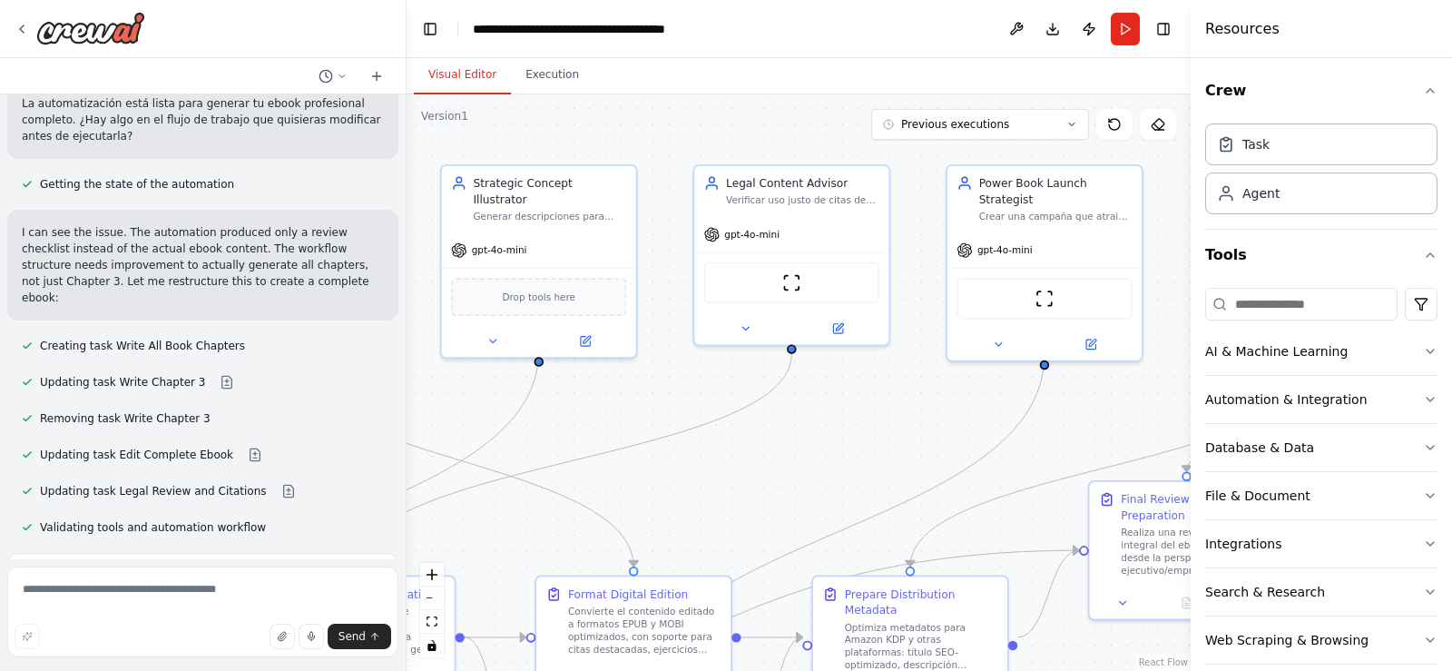
drag, startPoint x: 495, startPoint y: 395, endPoint x: 866, endPoint y: 460, distance: 376.8
click at [867, 460] on div ".deletable-edge-delete-btn { width: 20px; height: 20px; border: 0px solid #ffff…" at bounding box center [799, 382] width 784 height 576
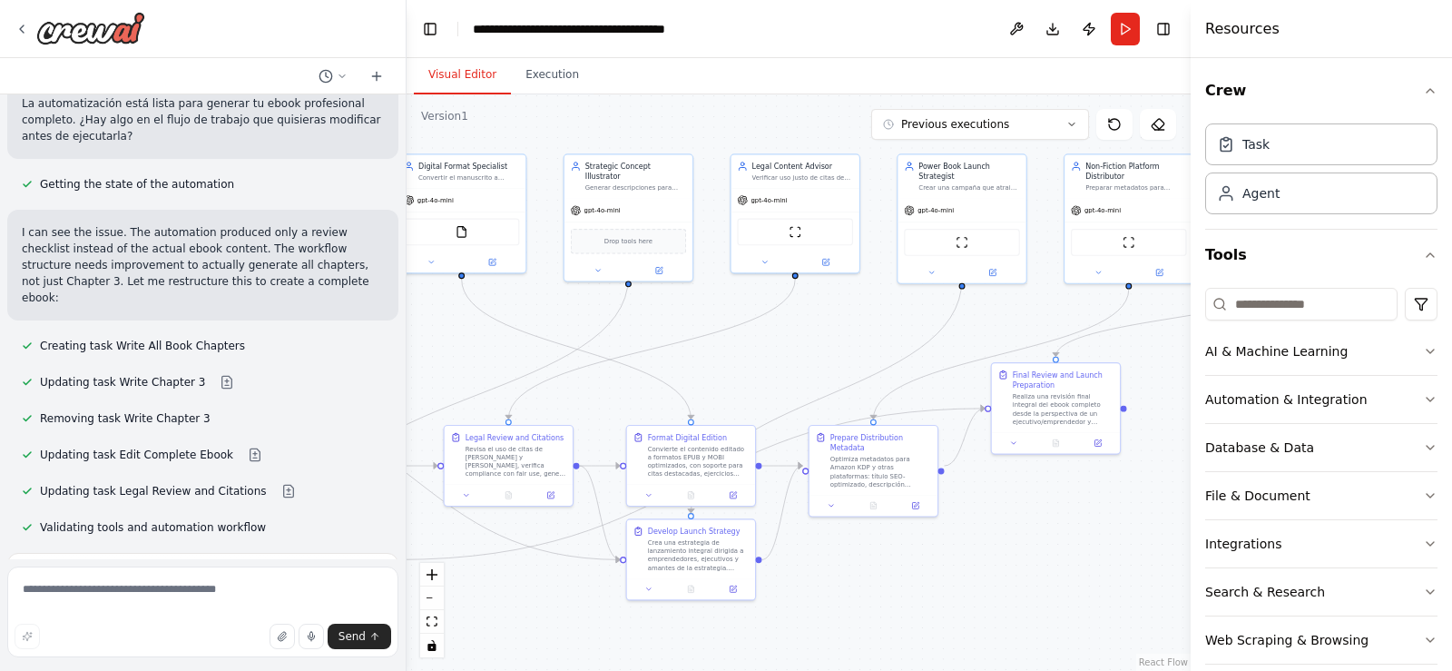
drag, startPoint x: 563, startPoint y: 199, endPoint x: 613, endPoint y: 129, distance: 85.9
click at [634, 101] on div ".deletable-edge-delete-btn { width: 20px; height: 20px; border: 0px solid #ffff…" at bounding box center [799, 382] width 784 height 576
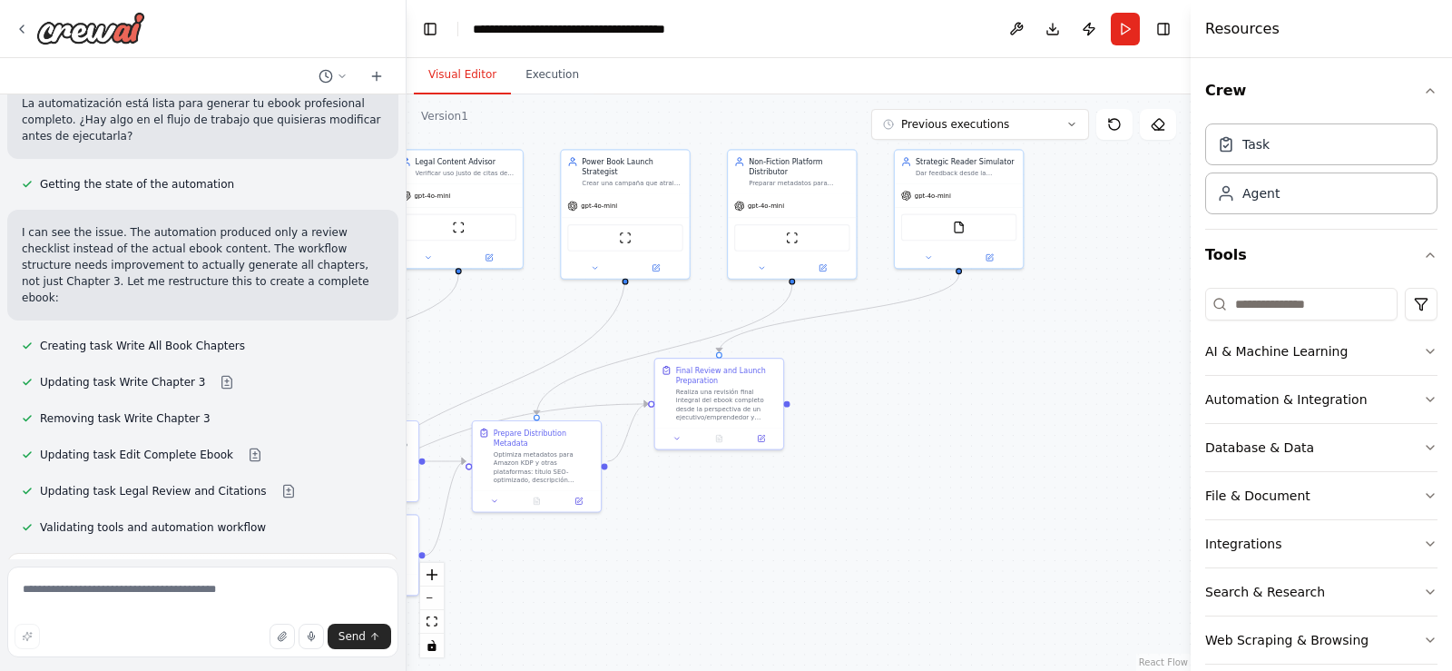
drag, startPoint x: 1149, startPoint y: 322, endPoint x: 793, endPoint y: 329, distance: 355.8
click at [793, 329] on div ".deletable-edge-delete-btn { width: 20px; height: 20px; border: 0px solid #ffff…" at bounding box center [799, 382] width 784 height 576
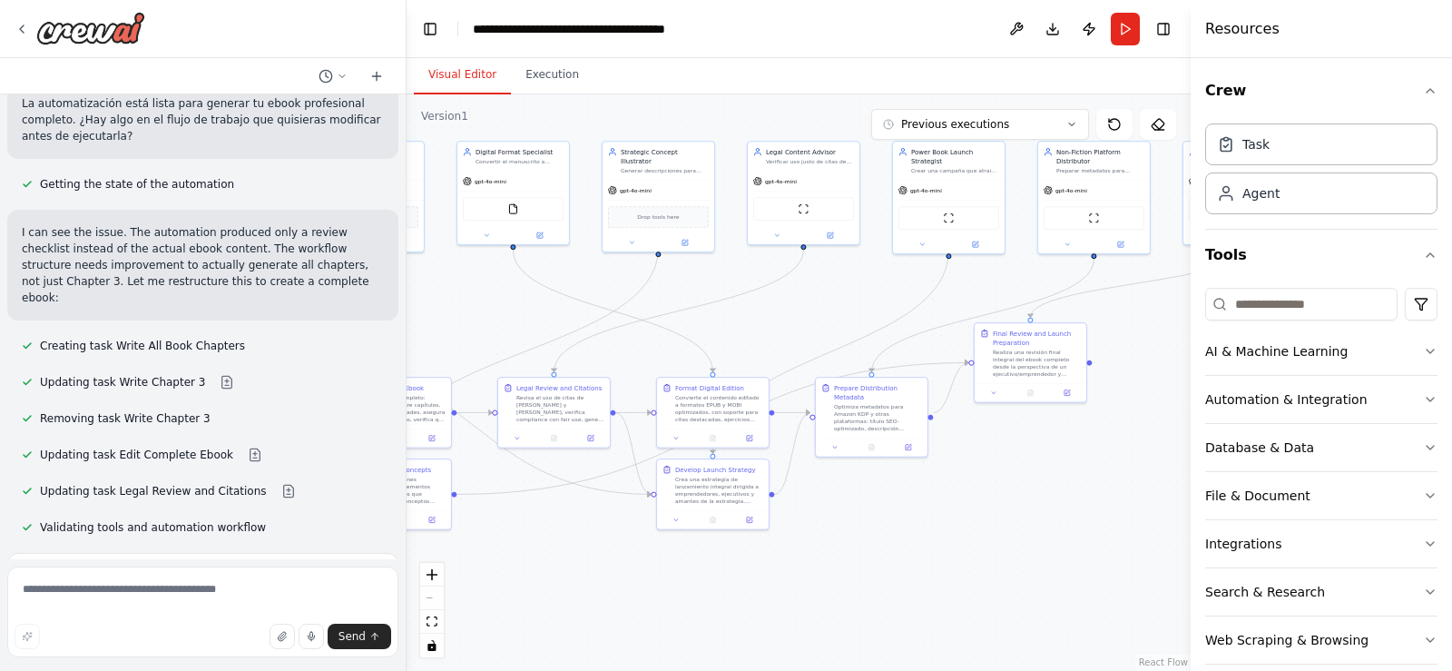
drag, startPoint x: 524, startPoint y: 355, endPoint x: 880, endPoint y: 293, distance: 361.0
click at [878, 293] on div ".deletable-edge-delete-btn { width: 20px; height: 20px; border: 0px solid #ffff…" at bounding box center [799, 382] width 784 height 576
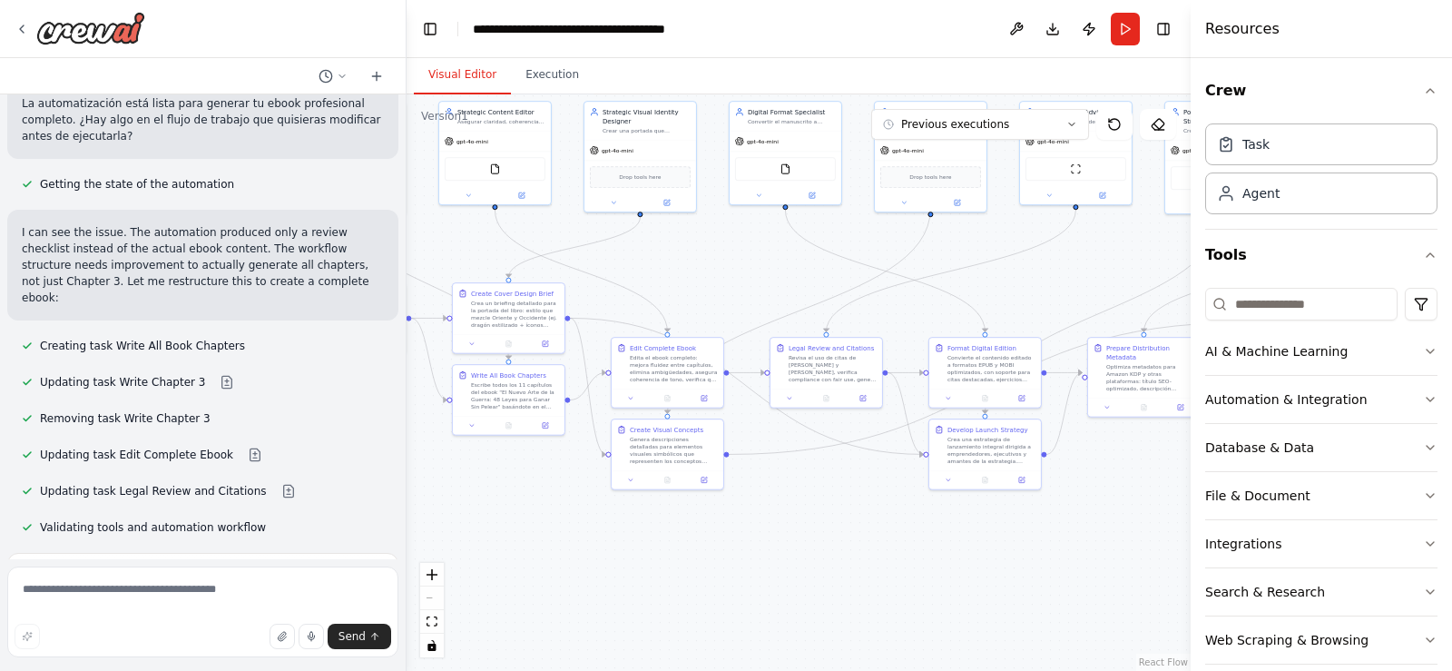
drag, startPoint x: 589, startPoint y: 335, endPoint x: 979, endPoint y: 262, distance: 396.9
click at [979, 262] on div ".deletable-edge-delete-btn { width: 20px; height: 20px; border: 0px solid #ffff…" at bounding box center [799, 382] width 784 height 576
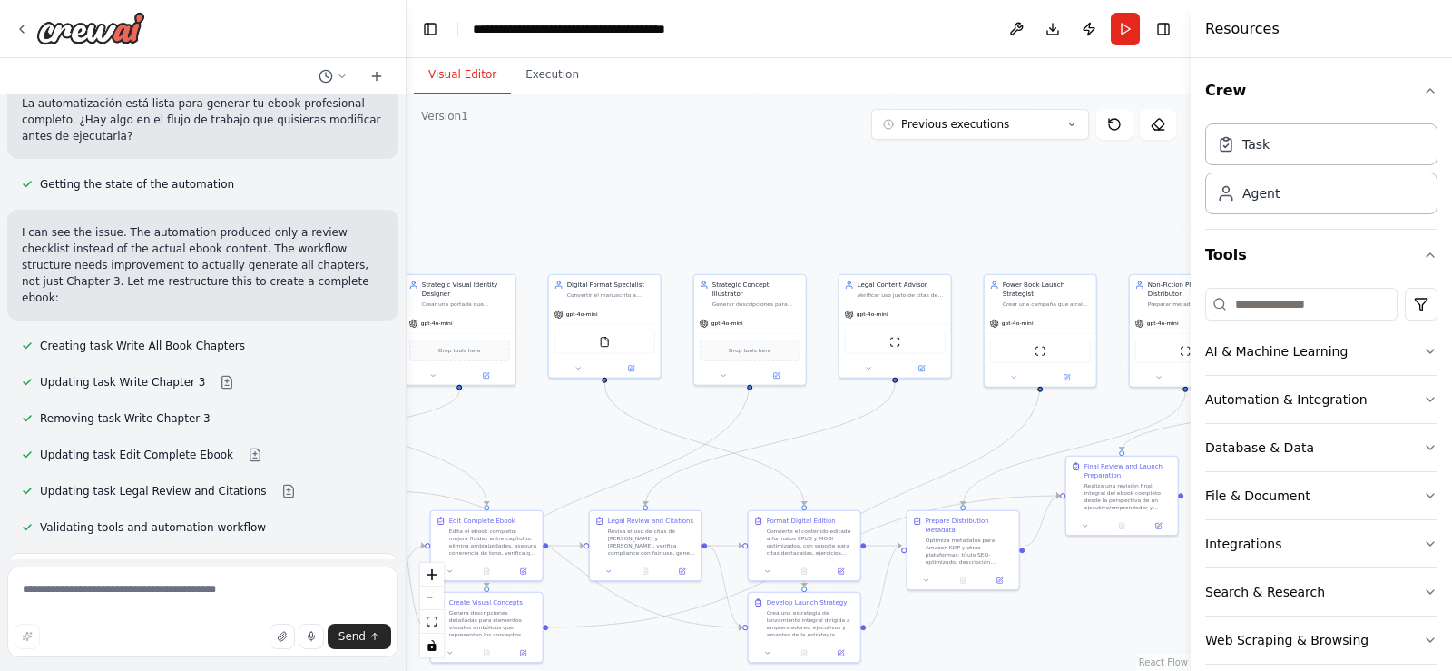
drag, startPoint x: 1020, startPoint y: 250, endPoint x: 699, endPoint y: 455, distance: 381.1
click at [699, 455] on div ".deletable-edge-delete-btn { width: 20px; height: 20px; border: 0px solid #ffff…" at bounding box center [799, 382] width 784 height 576
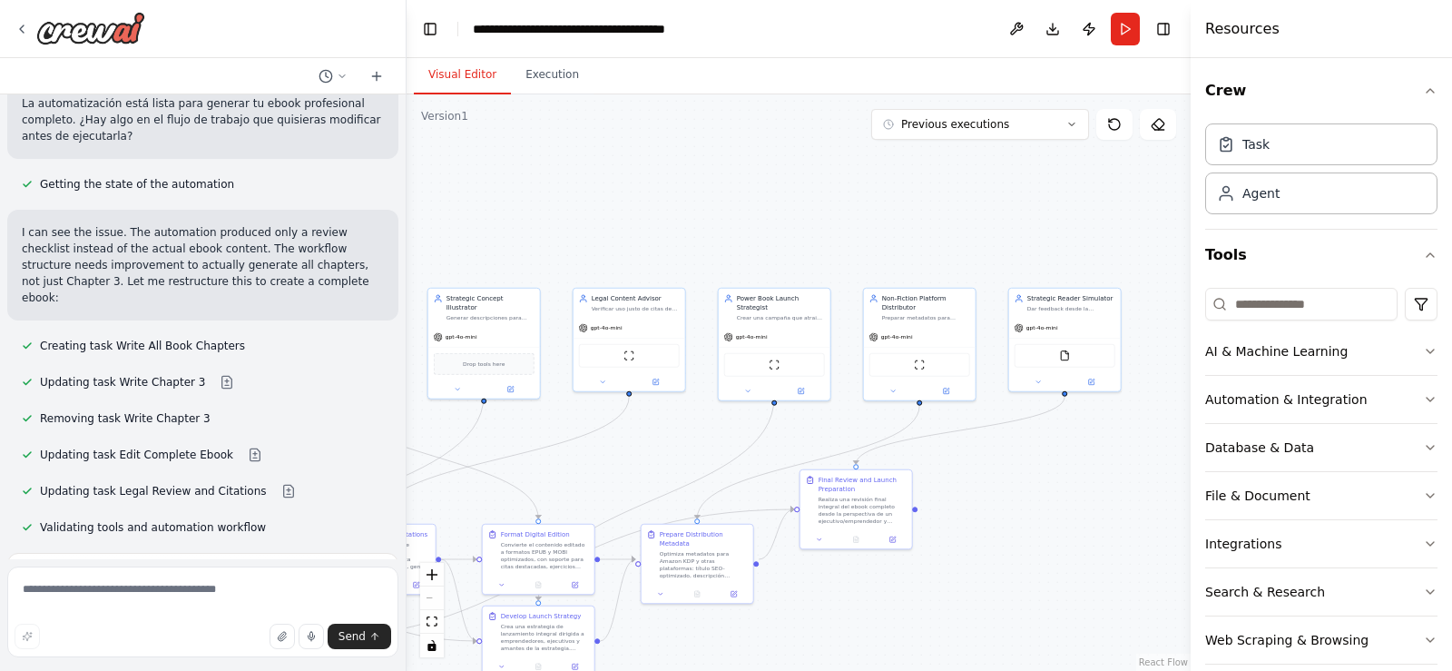
drag, startPoint x: 1012, startPoint y: 243, endPoint x: 716, endPoint y: 257, distance: 296.1
click at [716, 257] on div ".deletable-edge-delete-btn { width: 20px; height: 20px; border: 0px solid #ffff…" at bounding box center [799, 382] width 784 height 576
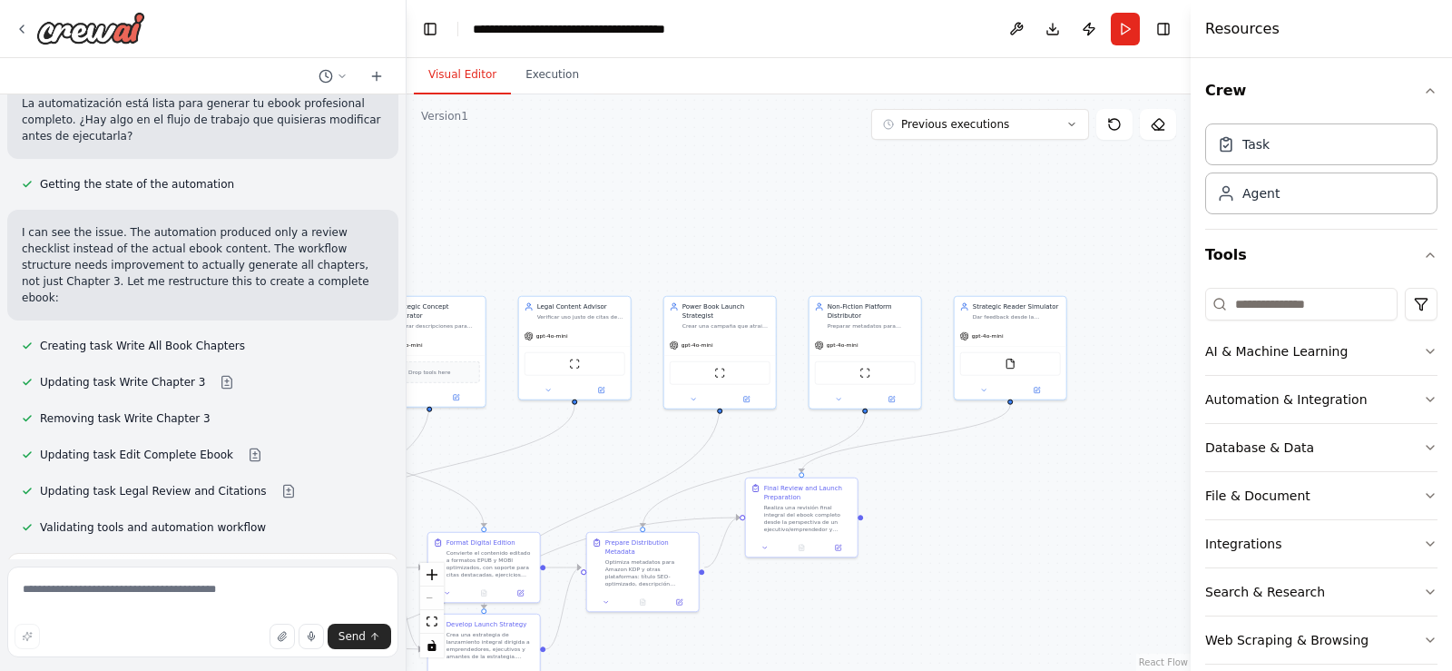
drag, startPoint x: 1016, startPoint y: 248, endPoint x: 912, endPoint y: 275, distance: 107.8
click at [912, 275] on div ".deletable-edge-delete-btn { width: 20px; height: 20px; border: 0px solid #ffff…" at bounding box center [799, 382] width 784 height 576
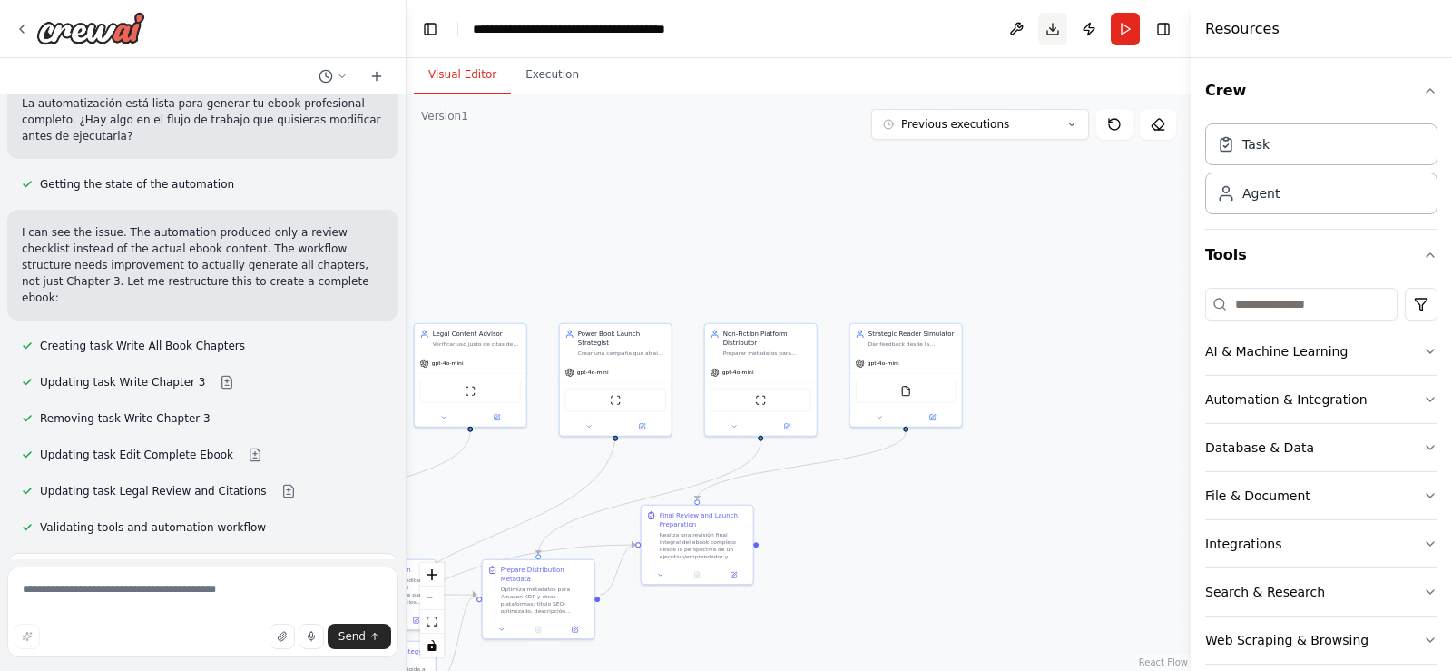
click at [1051, 34] on button "Download" at bounding box center [1052, 29] width 29 height 33
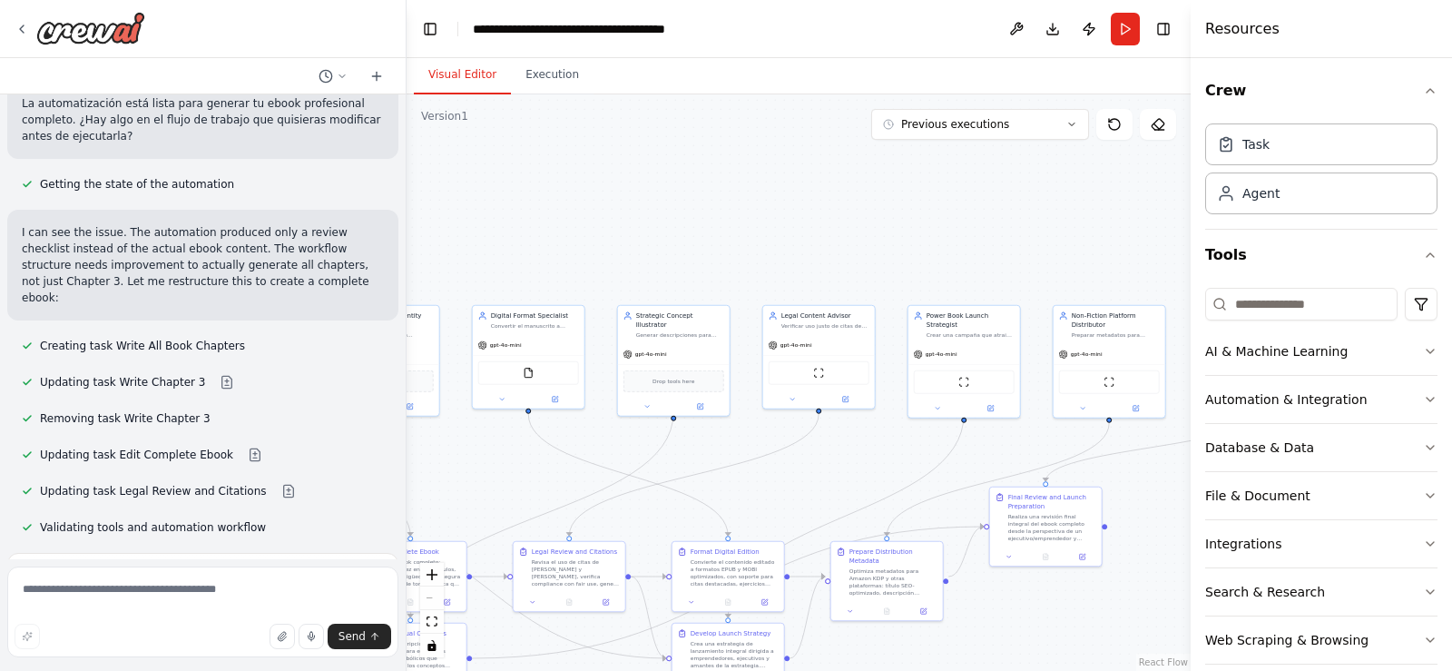
drag, startPoint x: 630, startPoint y: 229, endPoint x: 978, endPoint y: 211, distance: 348.9
click at [978, 211] on div ".deletable-edge-delete-btn { width: 20px; height: 20px; border: 0px solid #ffff…" at bounding box center [799, 382] width 784 height 576
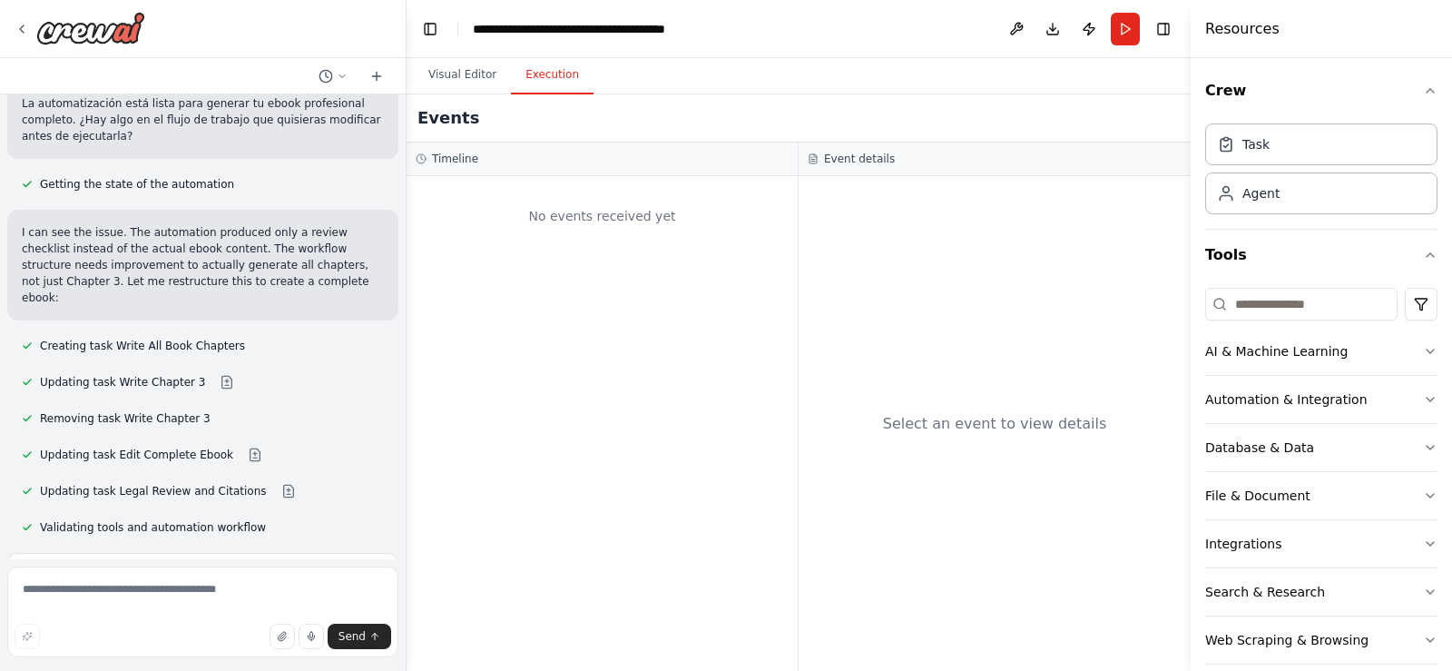
click at [541, 74] on button "Execution" at bounding box center [552, 75] width 83 height 38
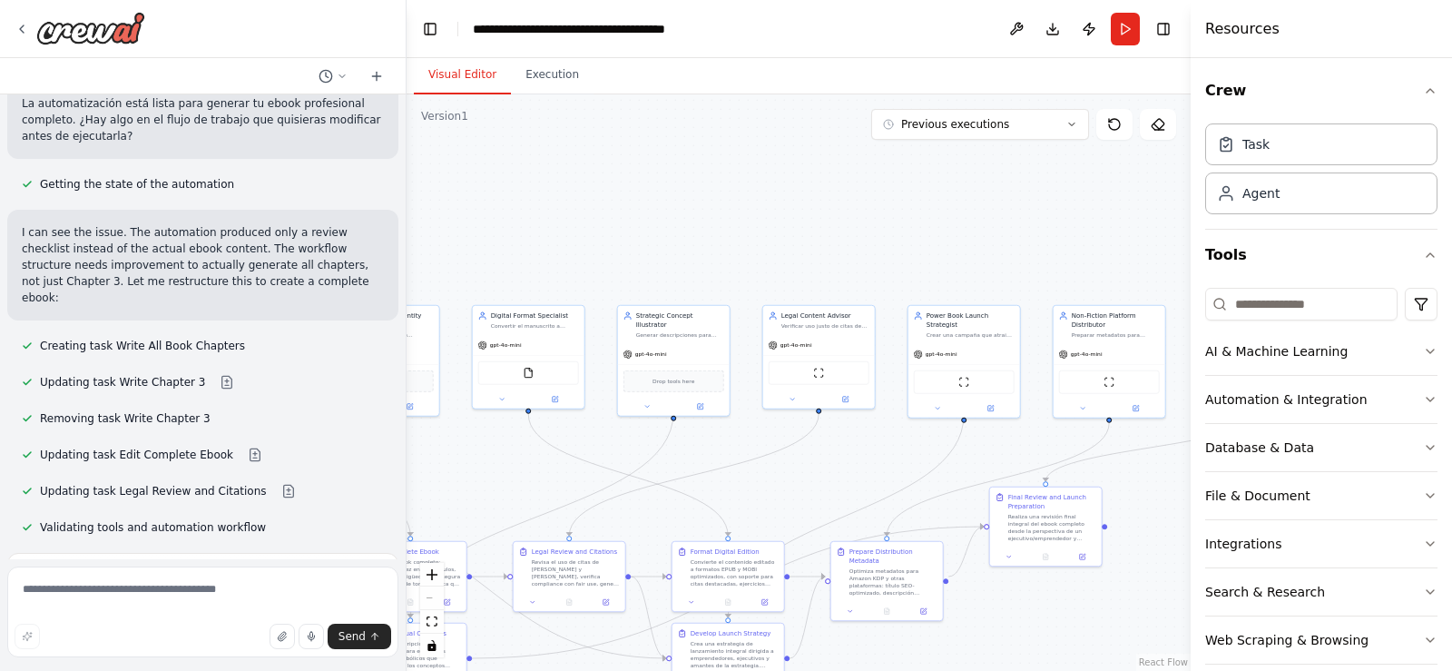
click at [454, 73] on button "Visual Editor" at bounding box center [462, 75] width 97 height 38
click at [78, 38] on img at bounding box center [90, 28] width 109 height 33
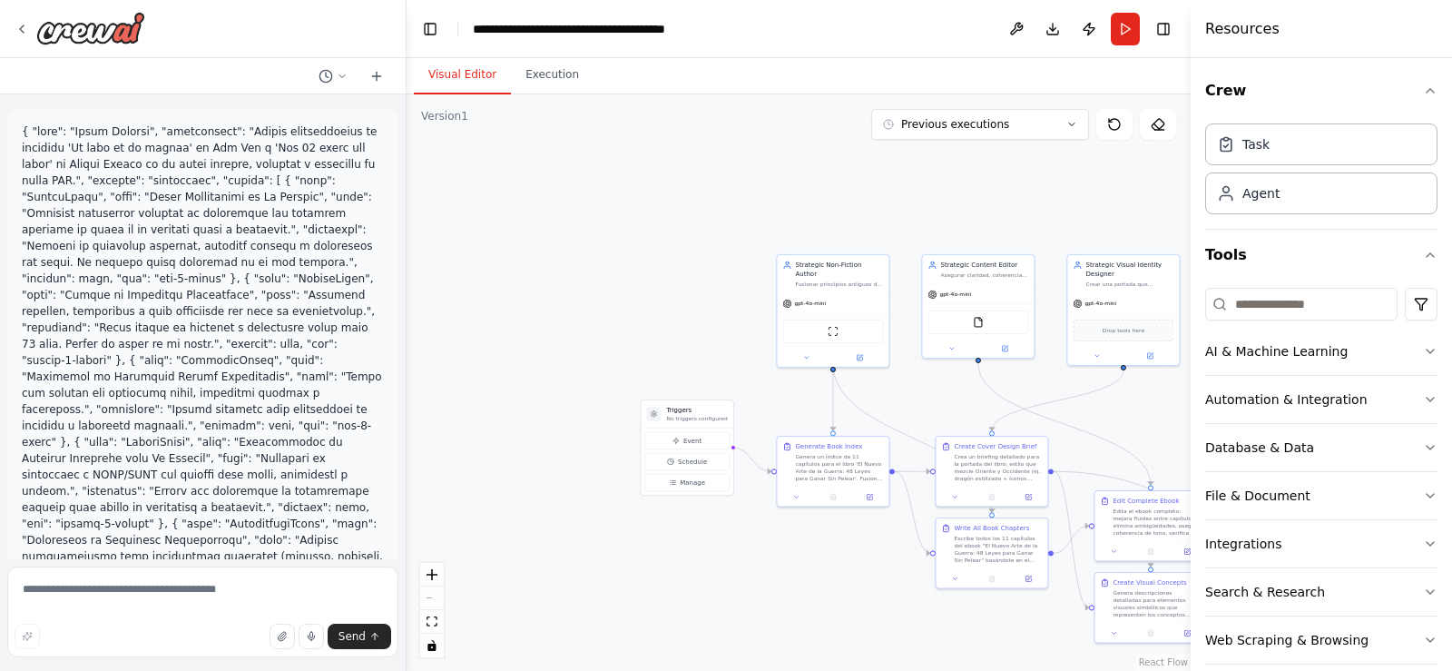
scroll to position [5033, 0]
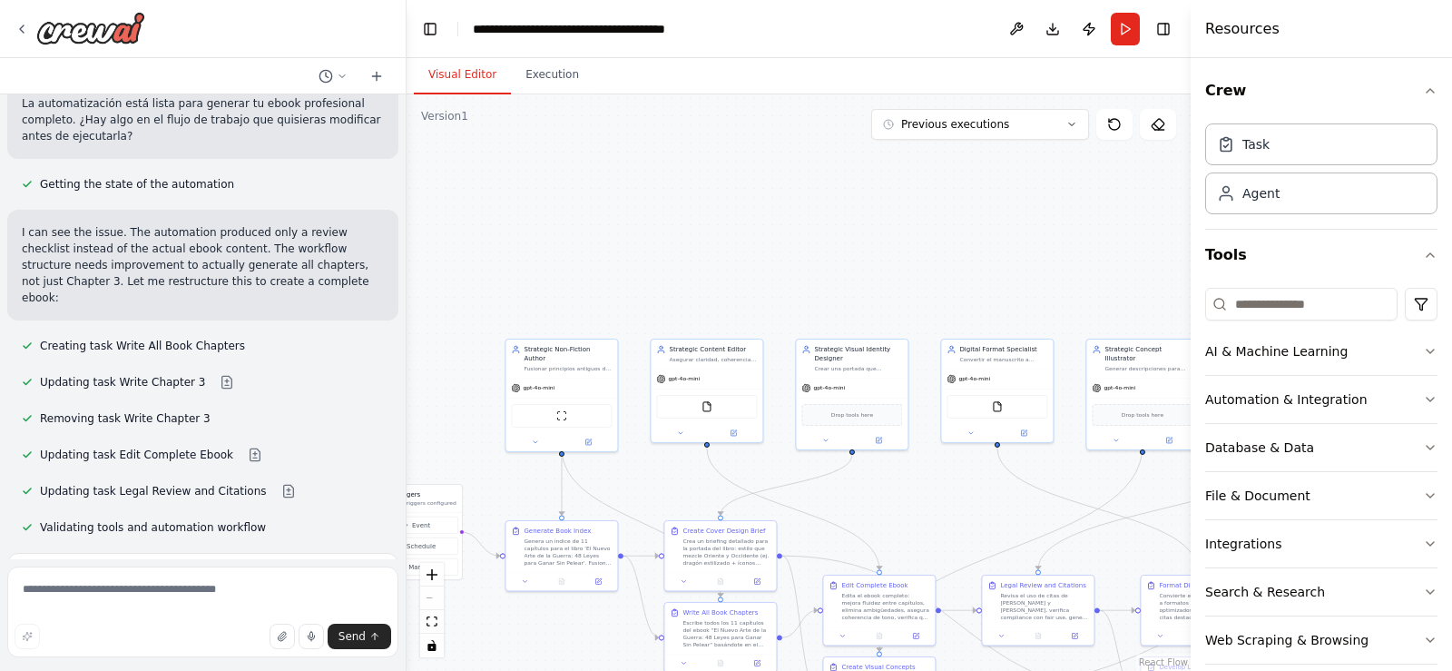
drag, startPoint x: 1044, startPoint y: 187, endPoint x: 728, endPoint y: 279, distance: 328.8
click at [728, 279] on div ".deletable-edge-delete-btn { width: 20px; height: 20px; border: 0px solid #ffff…" at bounding box center [799, 382] width 784 height 576
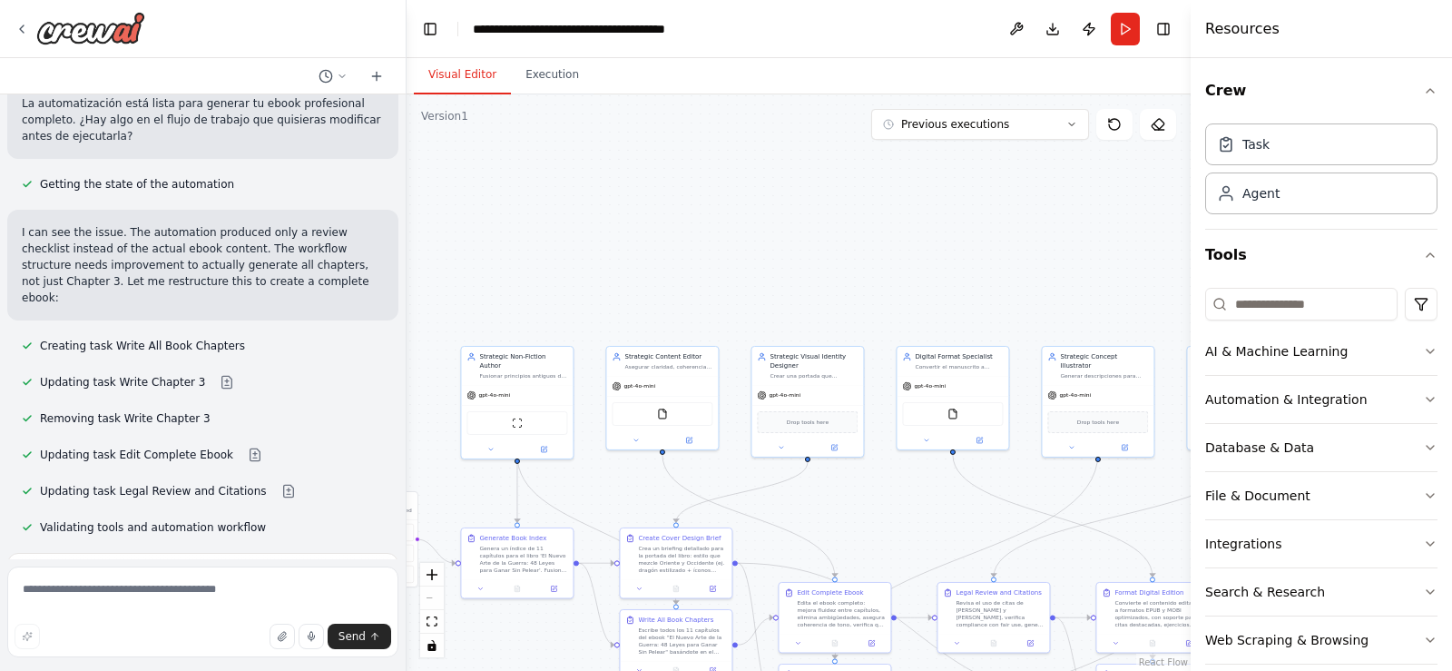
click at [1050, 39] on button "Download" at bounding box center [1052, 29] width 29 height 33
click at [1024, 201] on div ".deletable-edge-delete-btn { width: 20px; height: 20px; border: 0px solid #ffff…" at bounding box center [799, 382] width 784 height 576
click at [1122, 24] on button "Run" at bounding box center [1125, 29] width 29 height 33
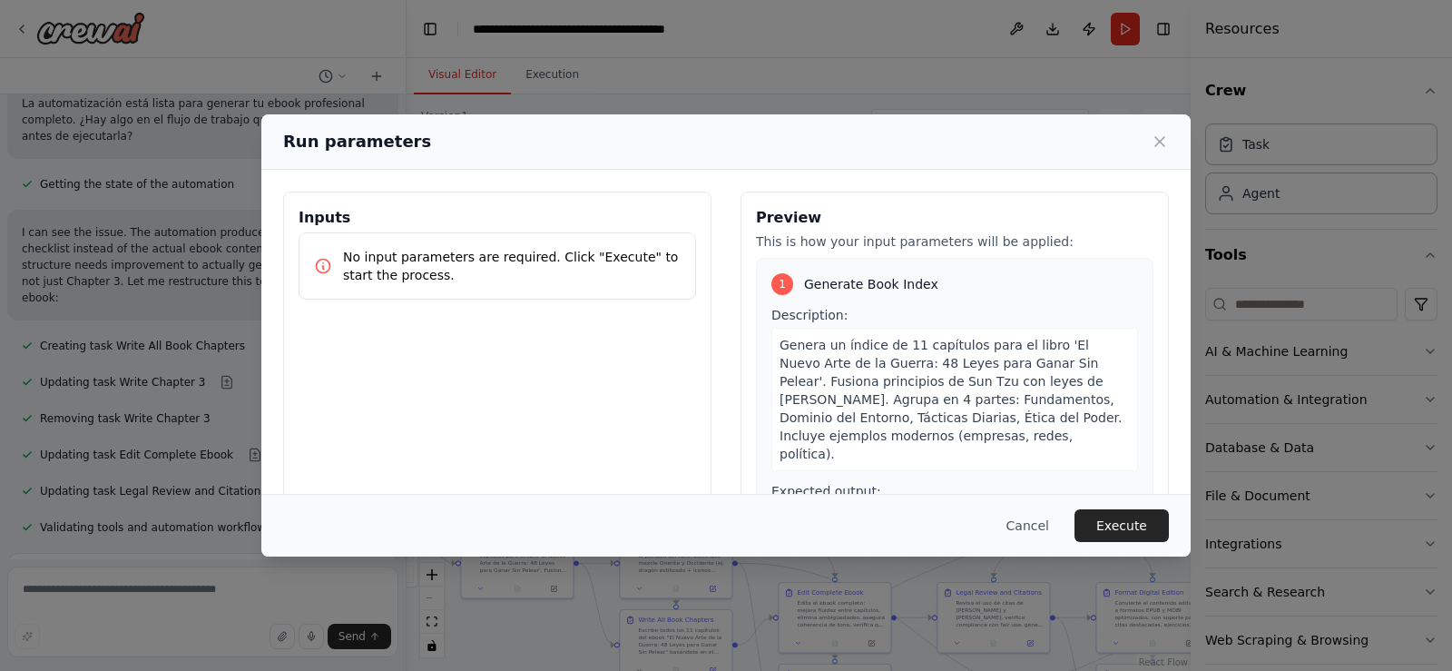
click at [480, 268] on p "No input parameters are required. Click "Execute" to start the process." at bounding box center [512, 266] width 338 height 36
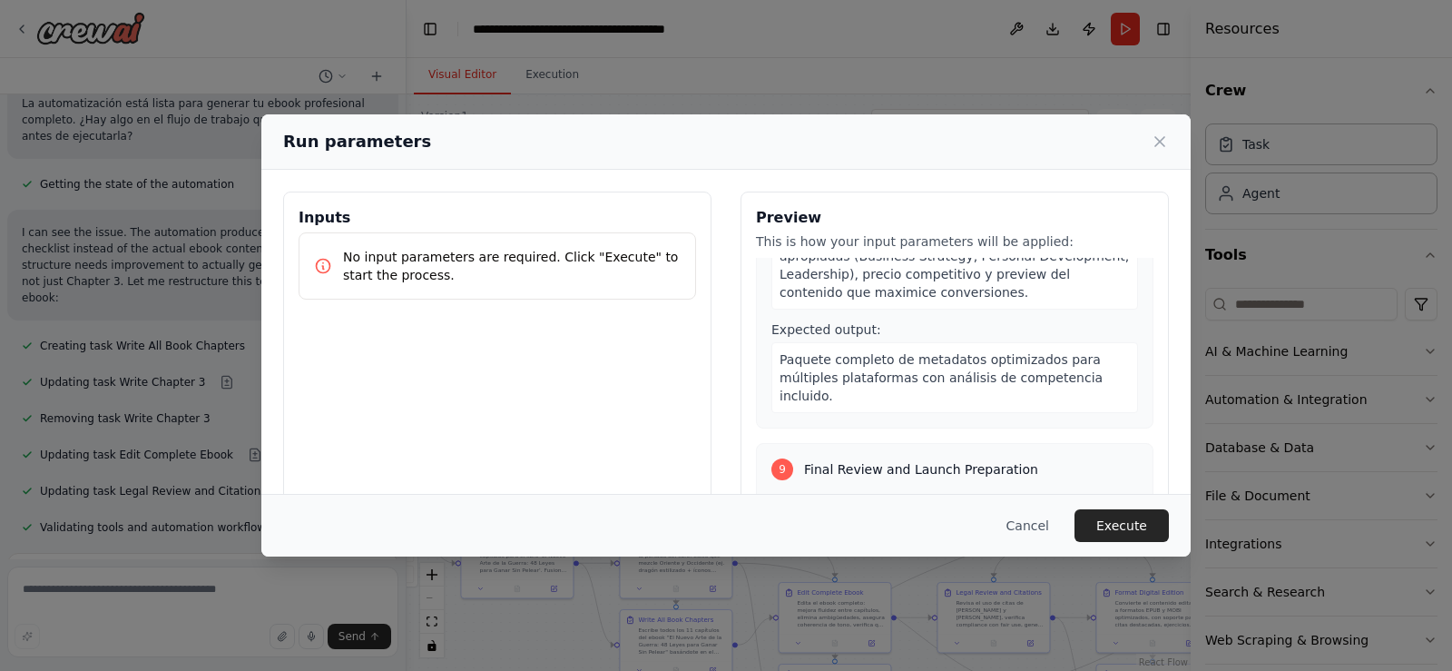
scroll to position [2415, 0]
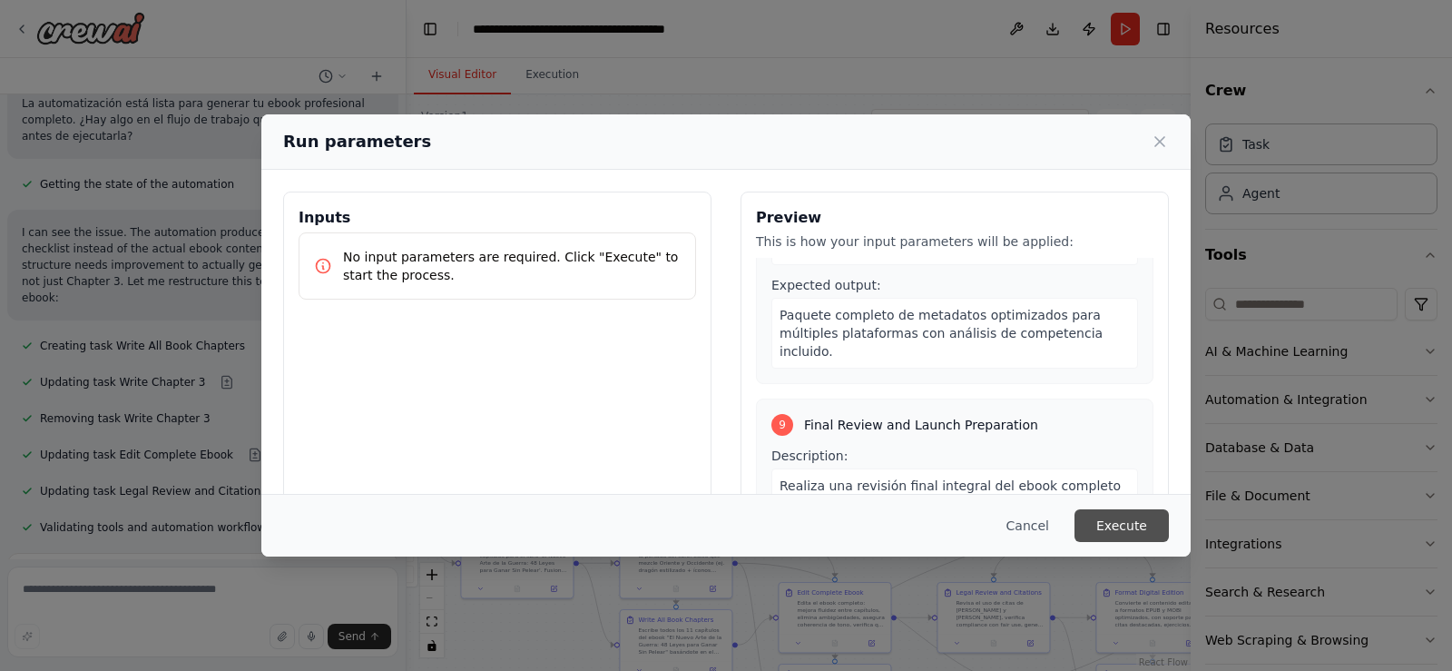
click at [1139, 537] on button "Execute" at bounding box center [1121, 525] width 94 height 33
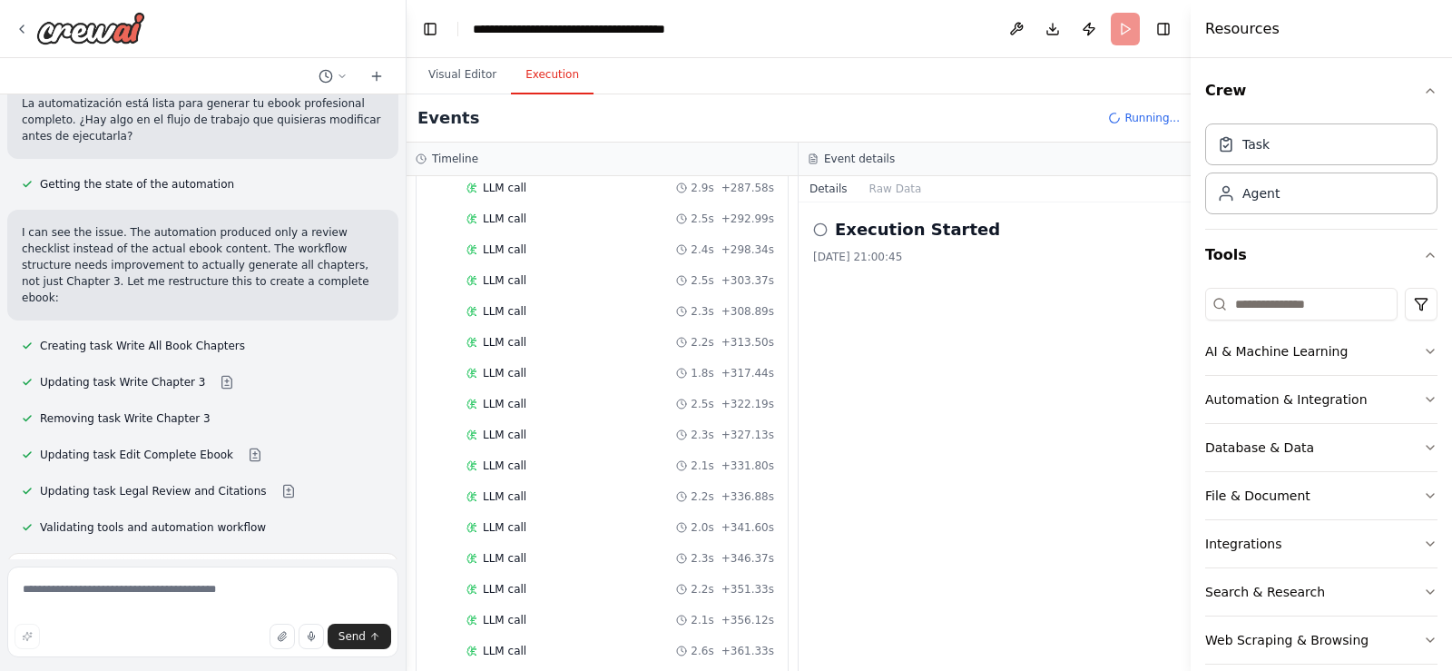
scroll to position [3650, 0]
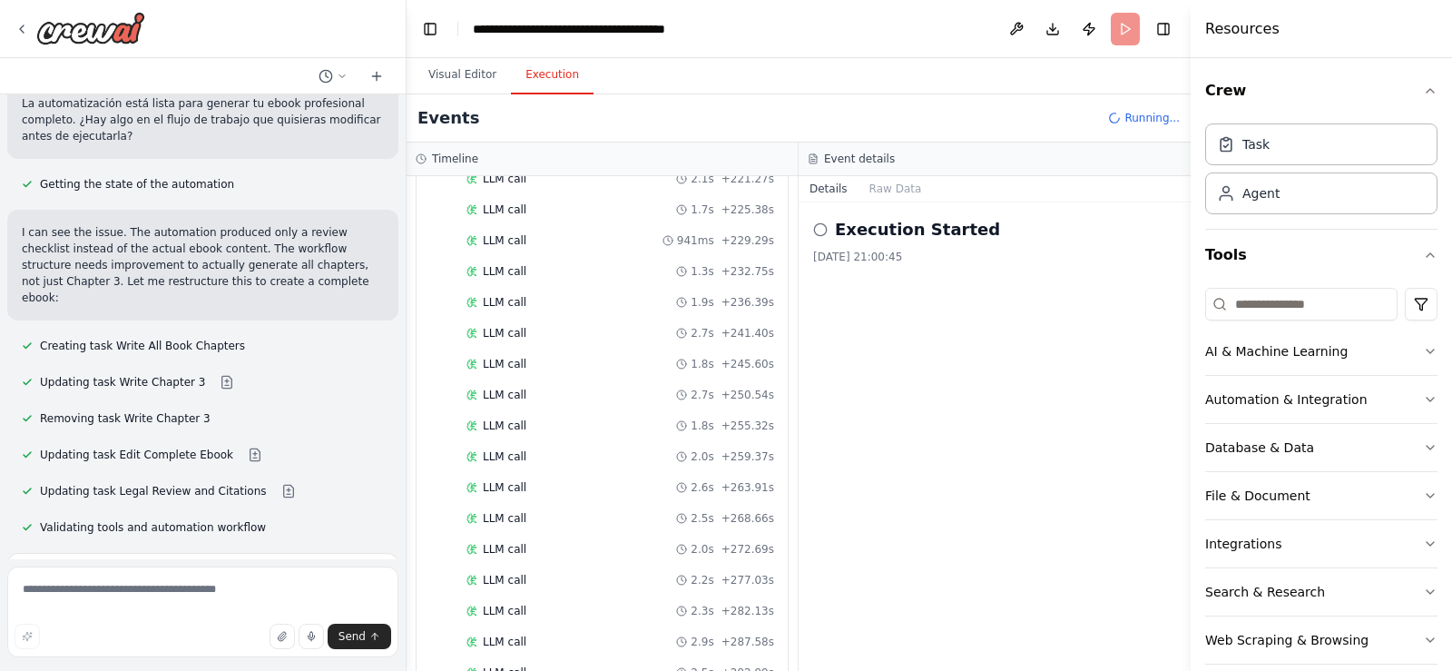
click at [780, 546] on div "▼ Strategic Non-Fiction Author 7.21s (+37.38s) • 2 task s ▼ Generate Book Index…" at bounding box center [602, 423] width 391 height 495
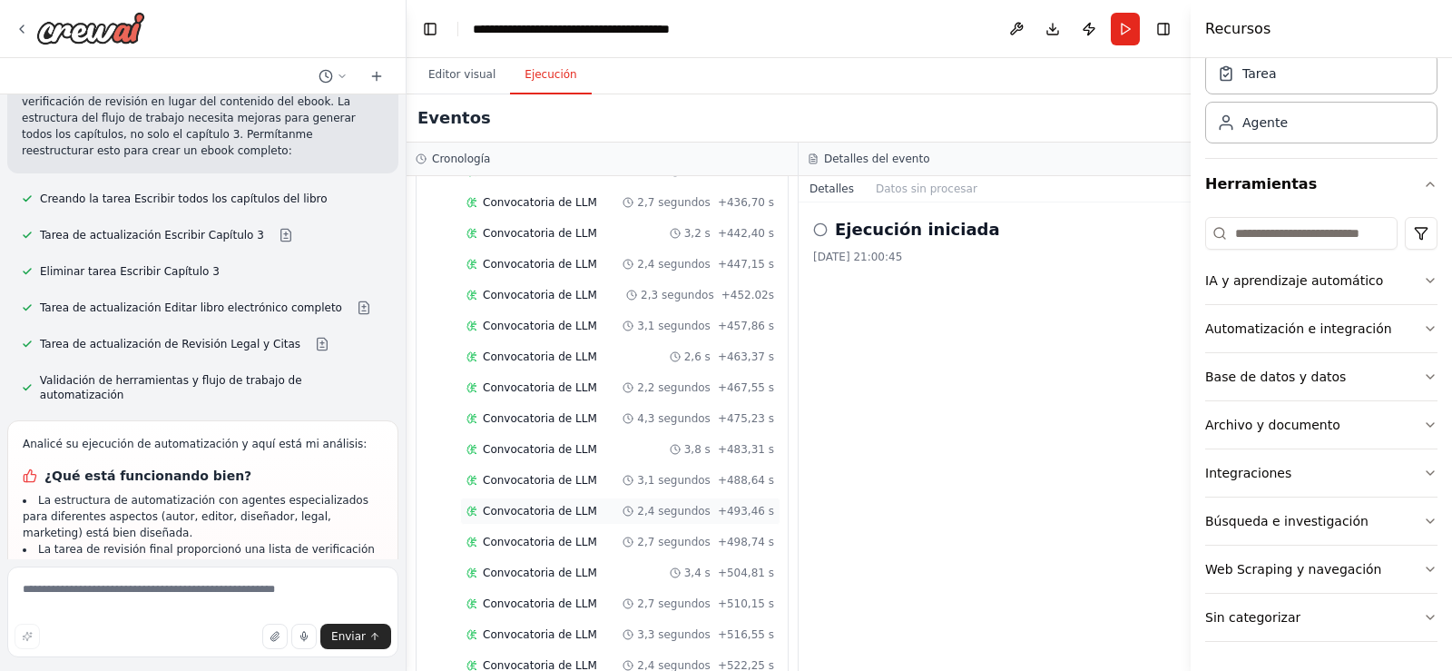
scroll to position [5082, 0]
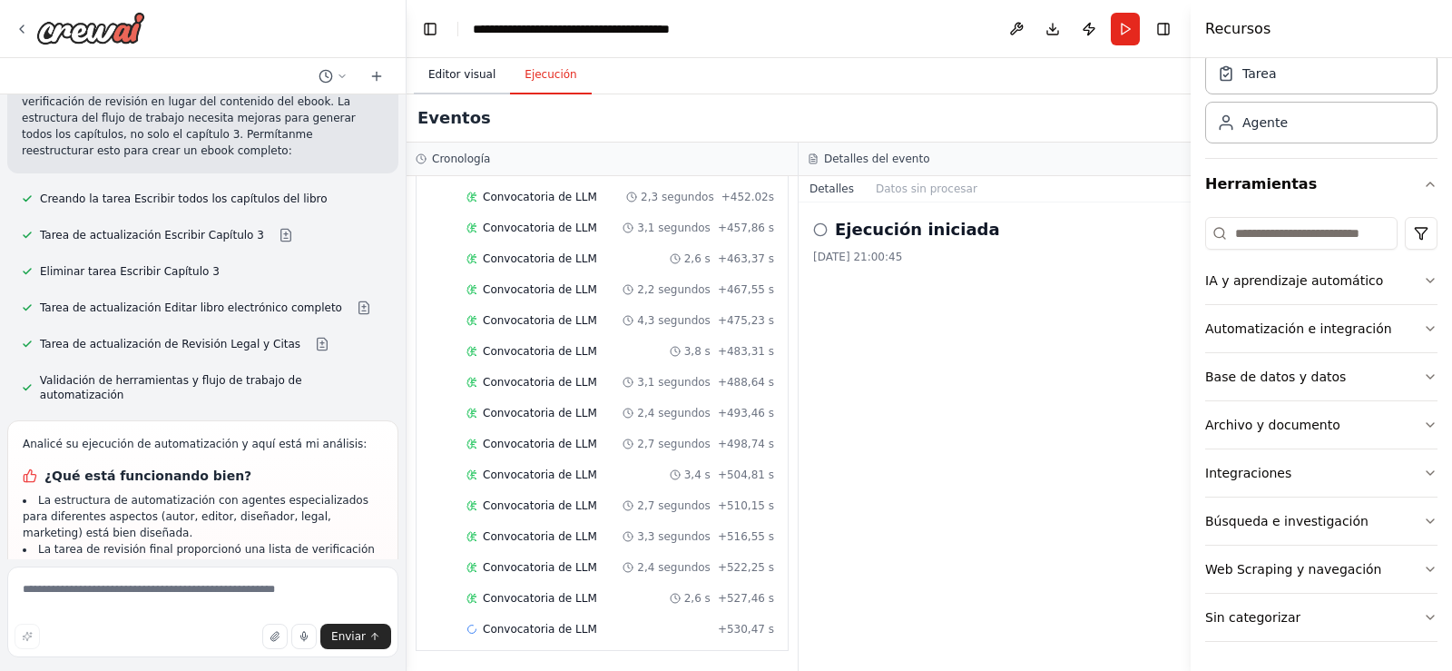
click at [466, 80] on font "Editor visual" at bounding box center [461, 74] width 67 height 13
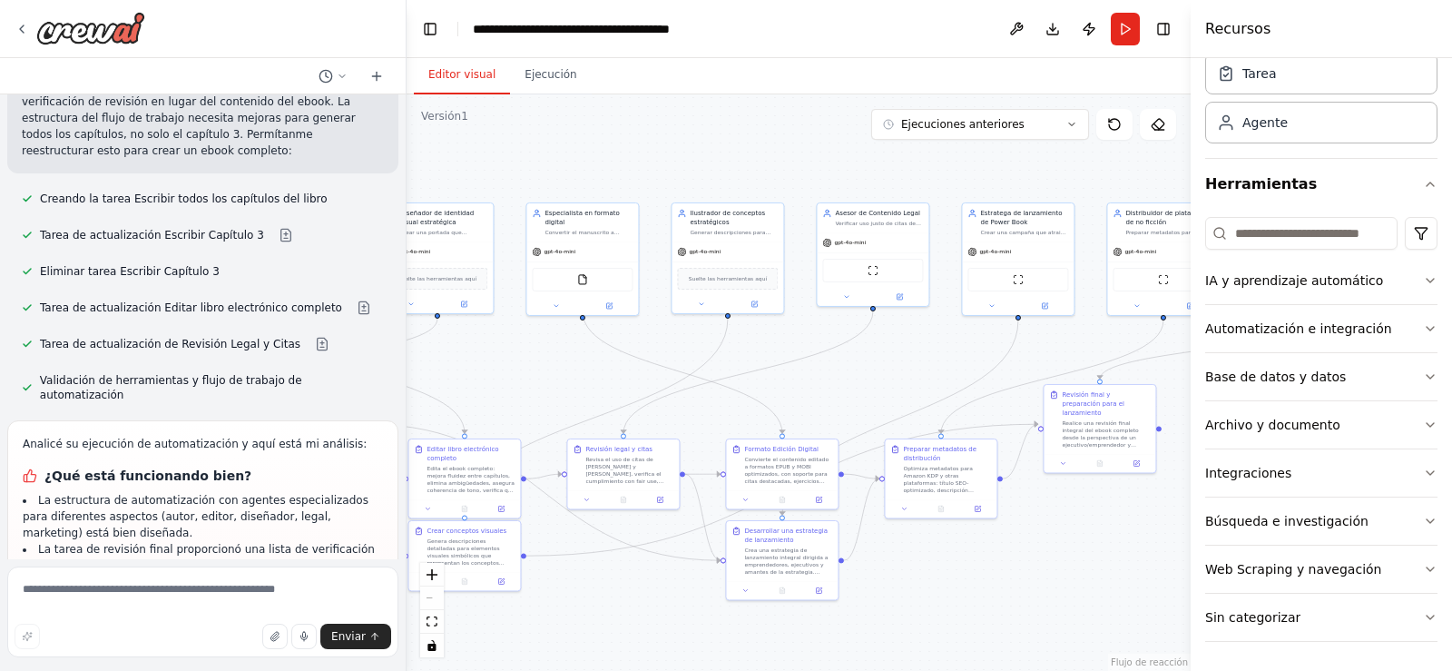
drag, startPoint x: 958, startPoint y: 255, endPoint x: 588, endPoint y: 112, distance: 397.0
click at [588, 112] on div ".deletable-edge-delete-btn { width: 20px; height: 20px; border: 0px solid #ffff…" at bounding box center [799, 382] width 784 height 576
drag, startPoint x: 966, startPoint y: 378, endPoint x: 587, endPoint y: 324, distance: 383.2
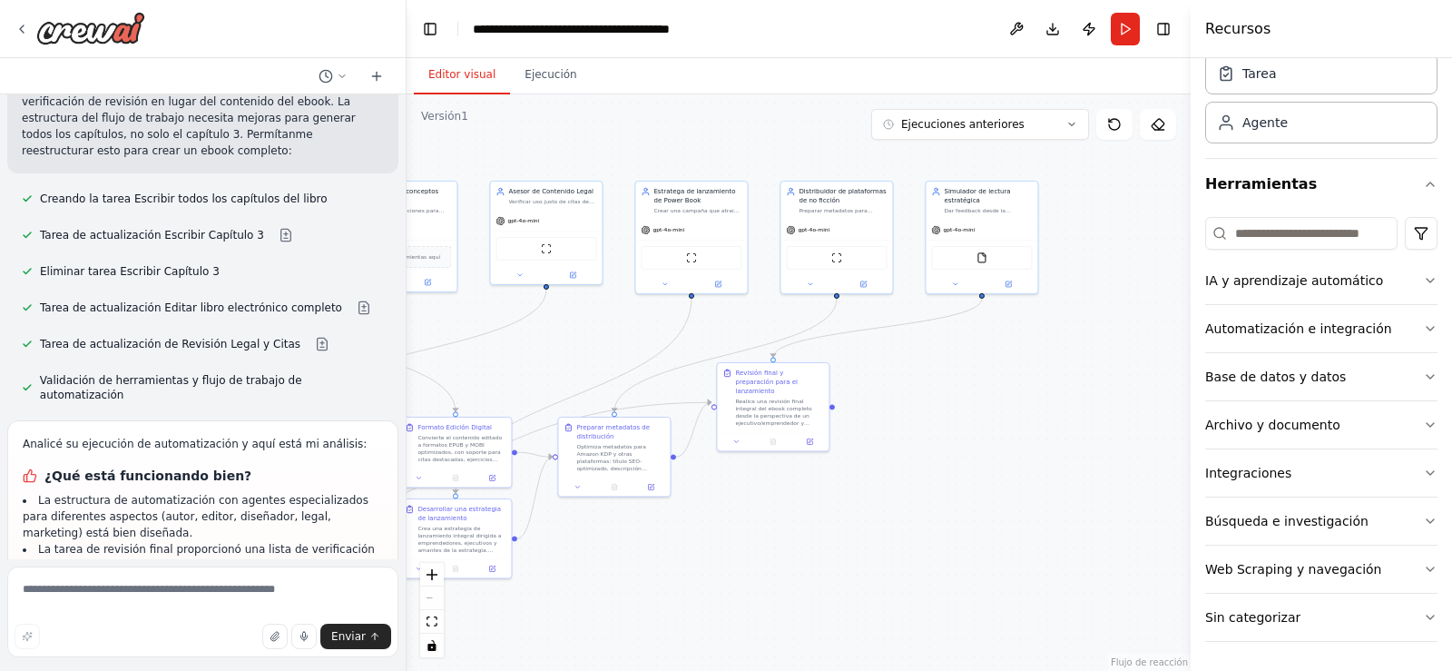
drag, startPoint x: 857, startPoint y: 380, endPoint x: 544, endPoint y: 354, distance: 315.1
click at [544, 354] on div ".deletable-edge-delete-btn { width: 20px; height: 20px; border: 0px solid #ffff…" at bounding box center [799, 382] width 784 height 576
click at [977, 401] on div ".deletable-edge-delete-btn { width: 20px; height: 20px; border: 0px solid #ffff…" at bounding box center [799, 382] width 784 height 576
click at [1369, 463] on button "Integraciones" at bounding box center [1321, 472] width 232 height 47
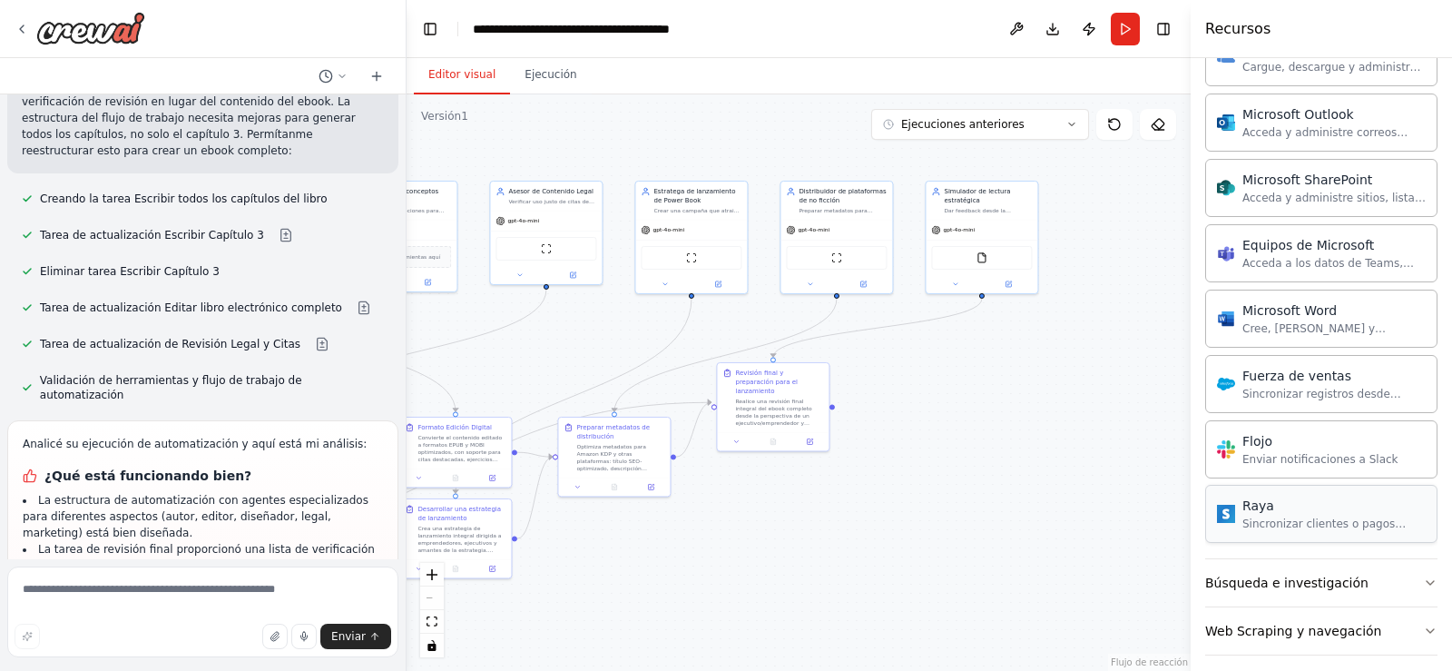
scroll to position [1131, 0]
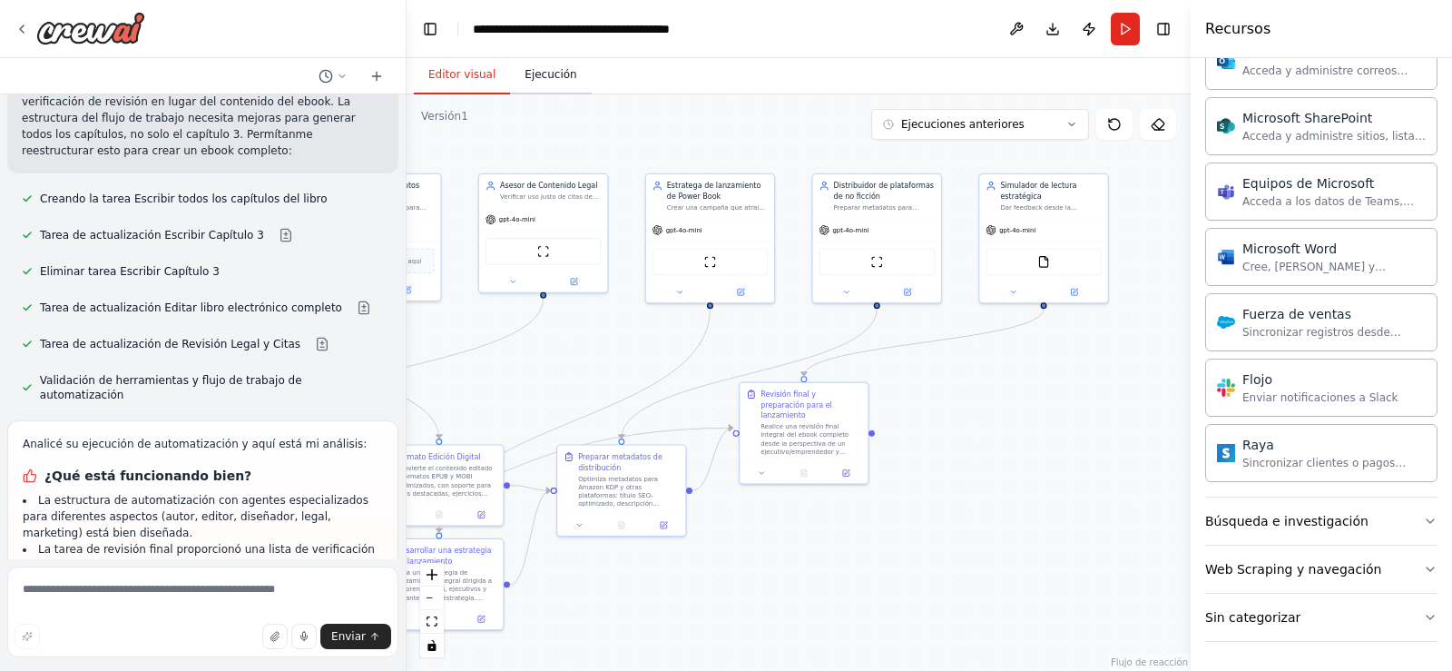
click at [545, 74] on font "Ejecución" at bounding box center [550, 74] width 52 height 13
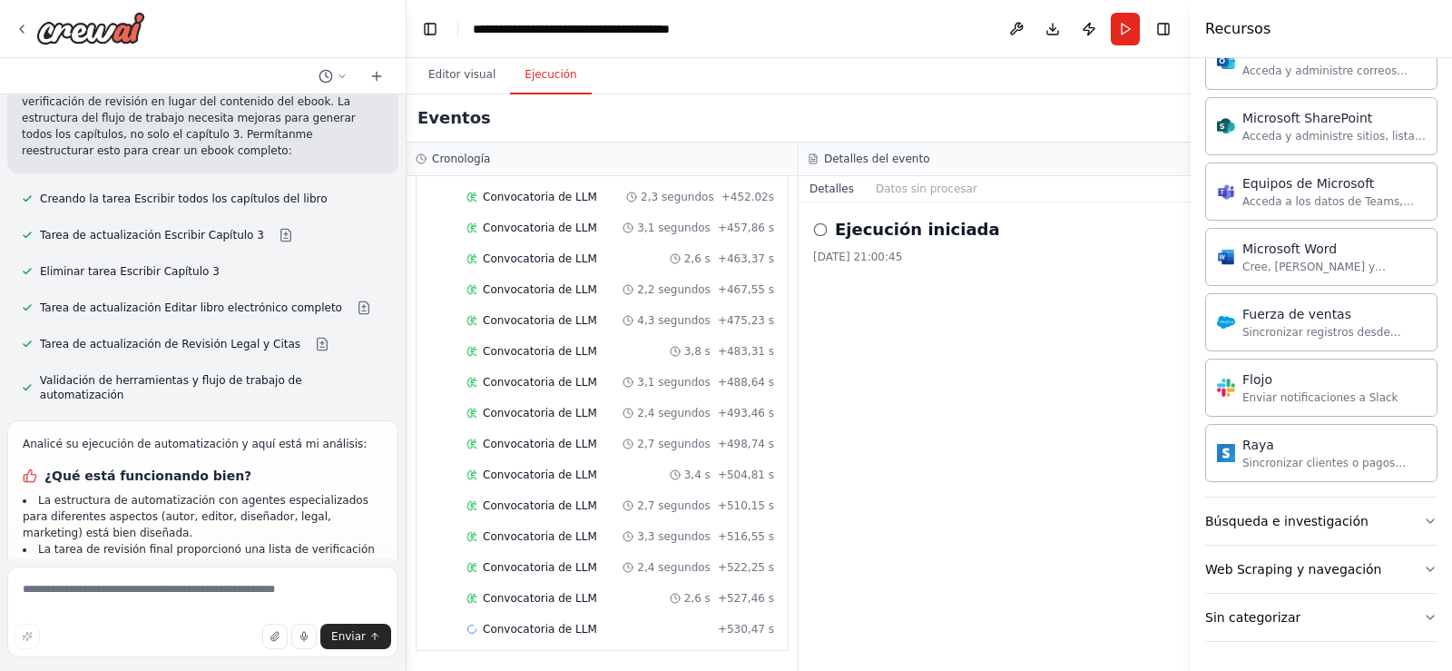
click at [917, 243] on div "Ejecución iniciada 10/02/2025, 21:00:45" at bounding box center [994, 240] width 363 height 47
click at [821, 237] on div "Ejecución iniciada" at bounding box center [994, 229] width 363 height 25
click at [857, 269] on div "Ejecución iniciada 10/02/2025, 21:00:45" at bounding box center [995, 436] width 392 height 468
click at [868, 264] on div "Ejecución iniciada 10/02/2025, 21:00:45" at bounding box center [995, 436] width 392 height 468
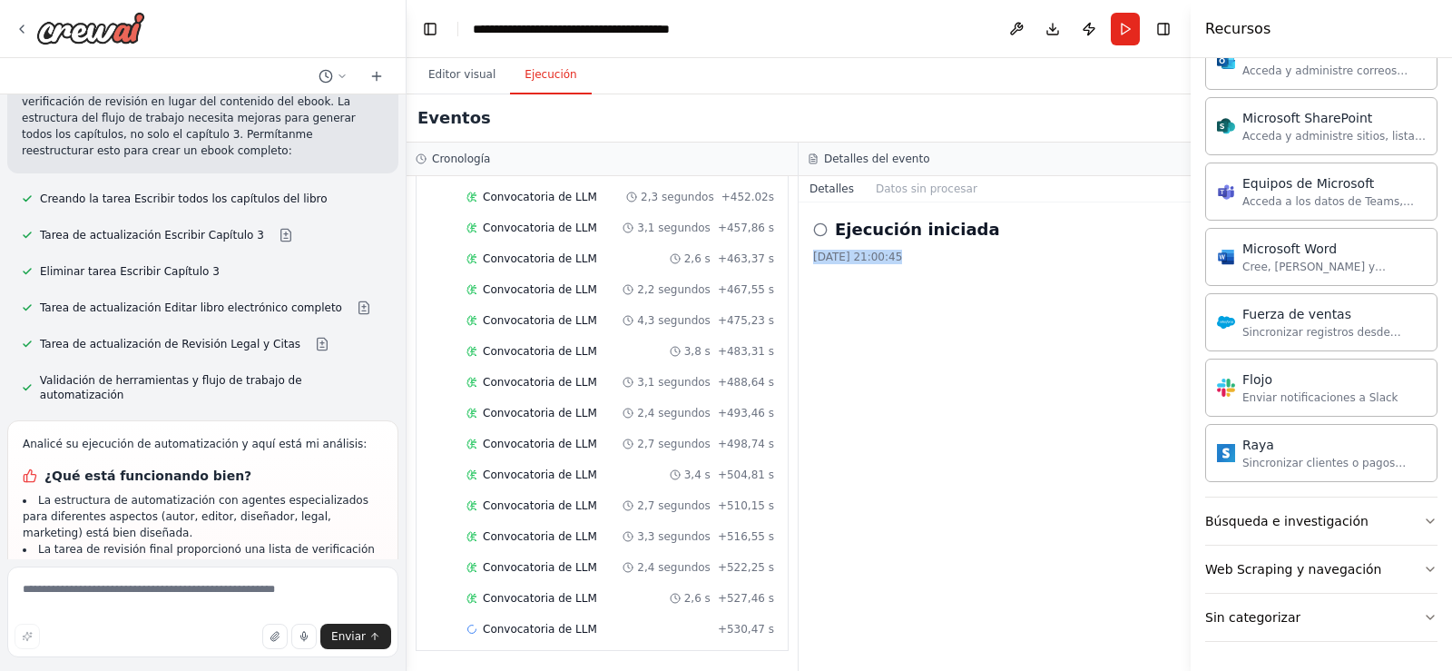
click at [868, 264] on div "Ejecución iniciada 10/02/2025, 21:00:45" at bounding box center [995, 436] width 392 height 468
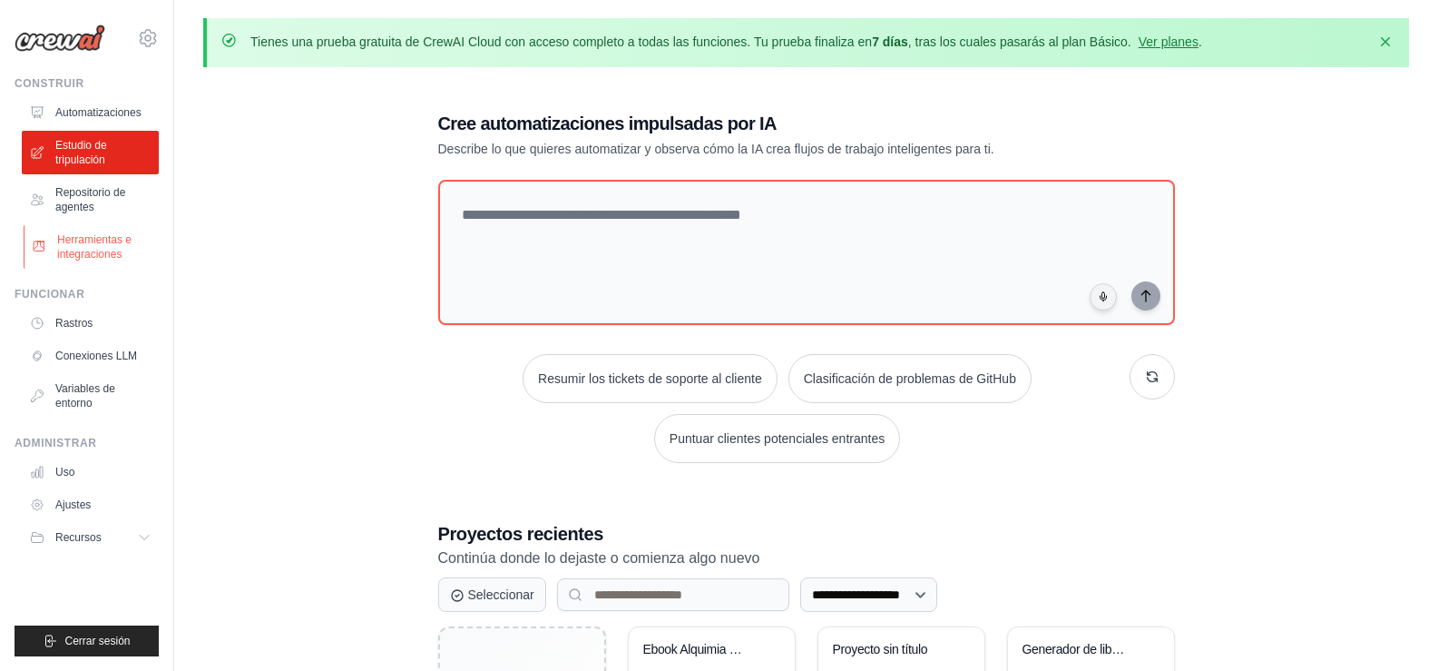
click at [101, 258] on font "Herramientas e integraciones" at bounding box center [94, 246] width 74 height 27
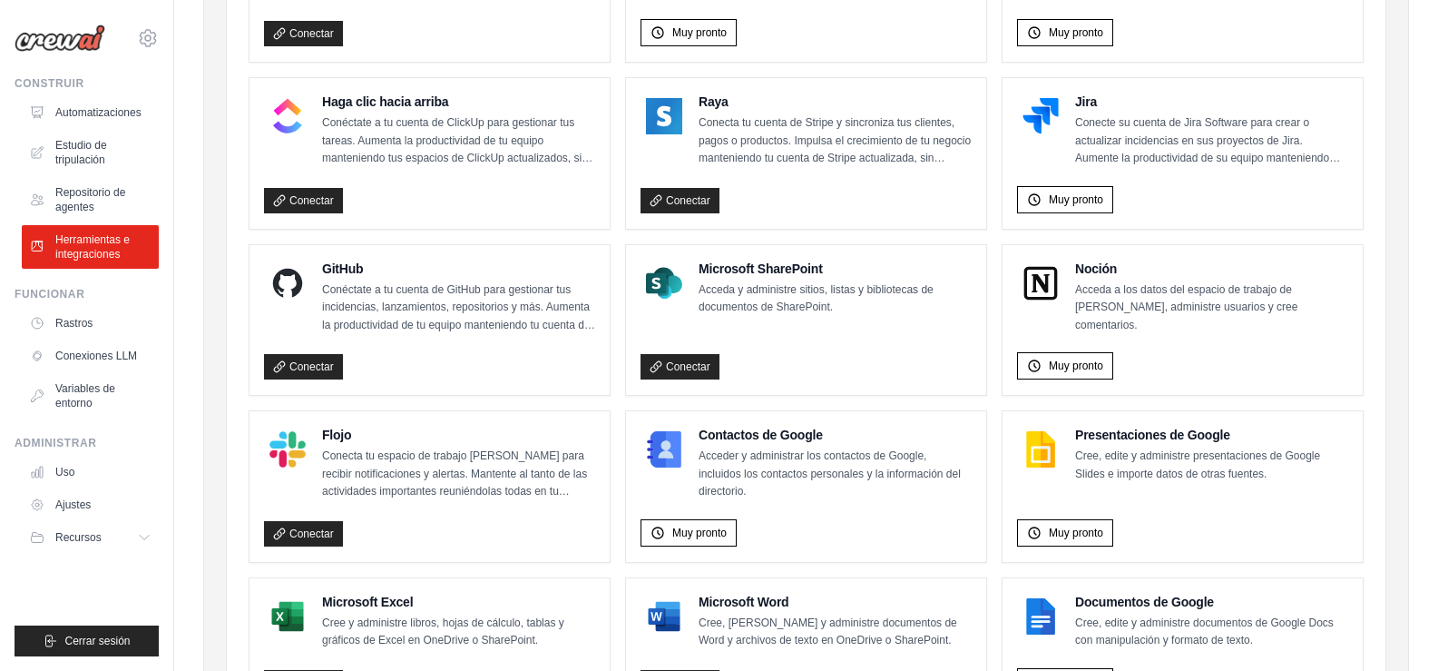
scroll to position [1167, 0]
